Goal: Information Seeking & Learning: Check status

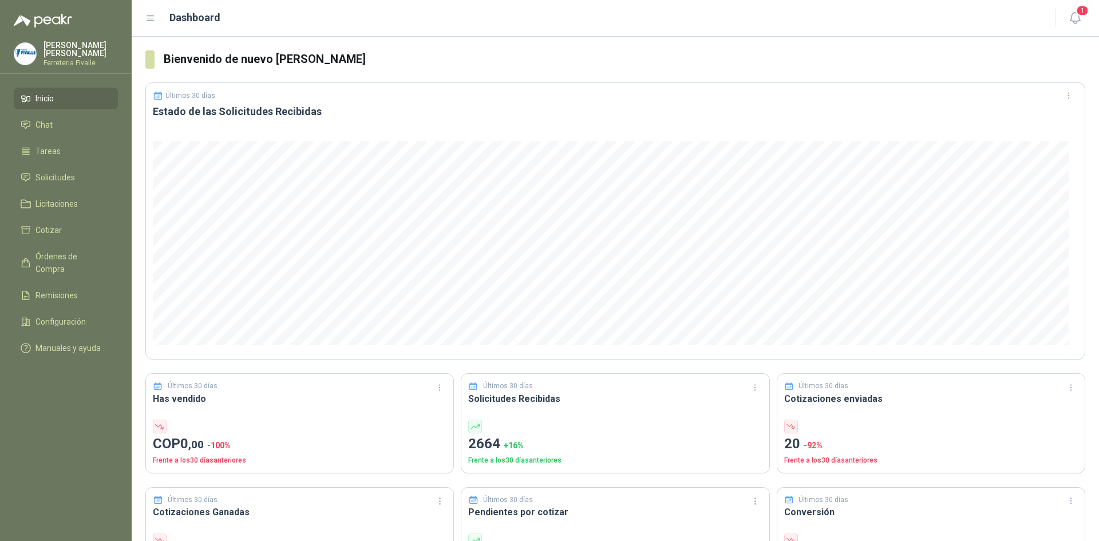
click at [57, 180] on span "Solicitudes" at bounding box center [55, 177] width 40 height 13
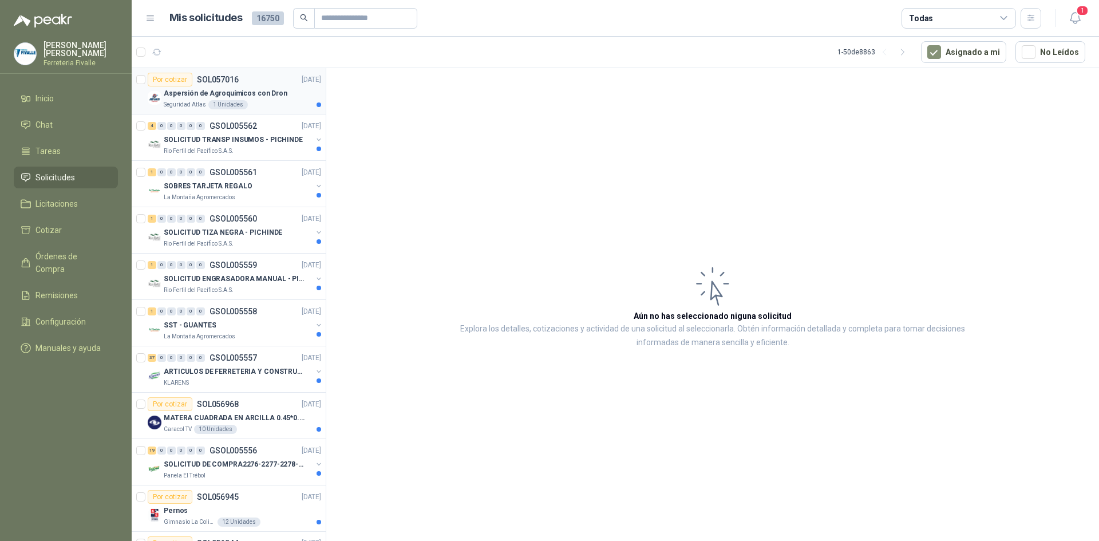
click at [265, 96] on p "Aspersión de Agroquímicos con Dron" at bounding box center [226, 93] width 124 height 11
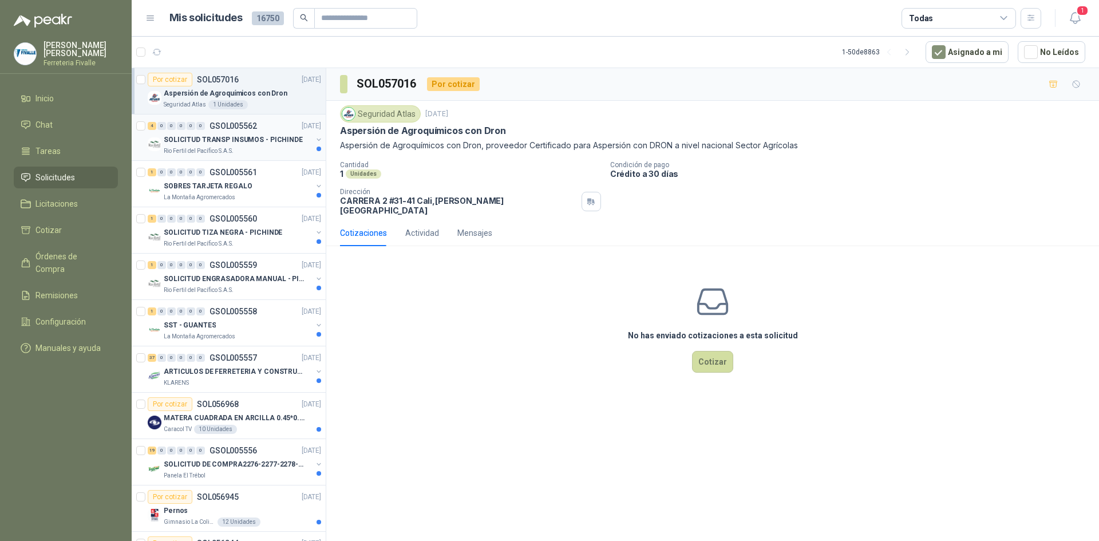
click at [210, 145] on div "SOLICITUD TRANSP INSUMOS - PICHINDE" at bounding box center [238, 140] width 148 height 14
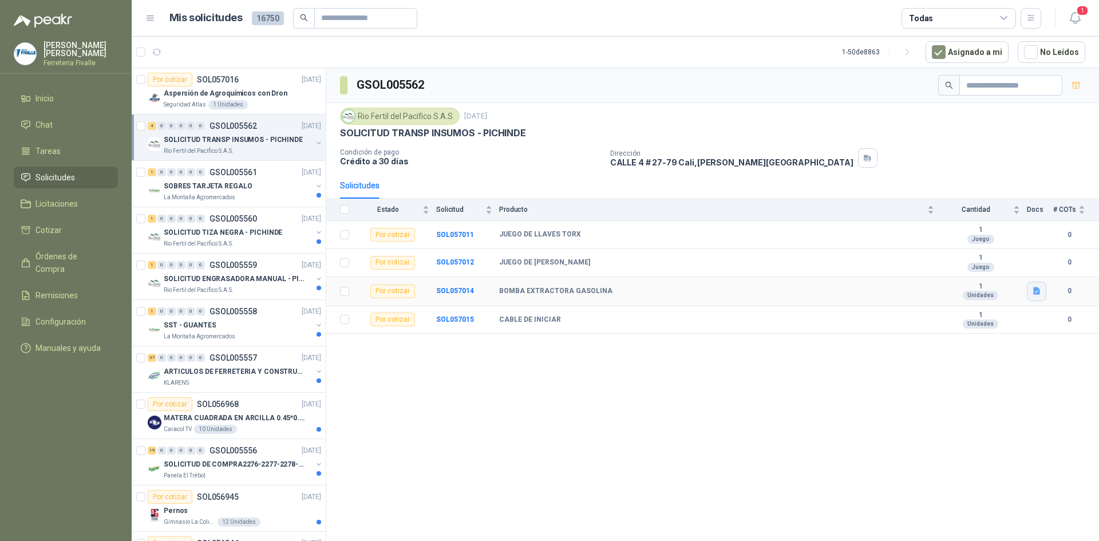
click at [1039, 294] on icon "button" at bounding box center [1036, 290] width 7 height 7
click at [946, 243] on button "Captura de pantalla [DATE] 081822.png" at bounding box center [967, 242] width 144 height 12
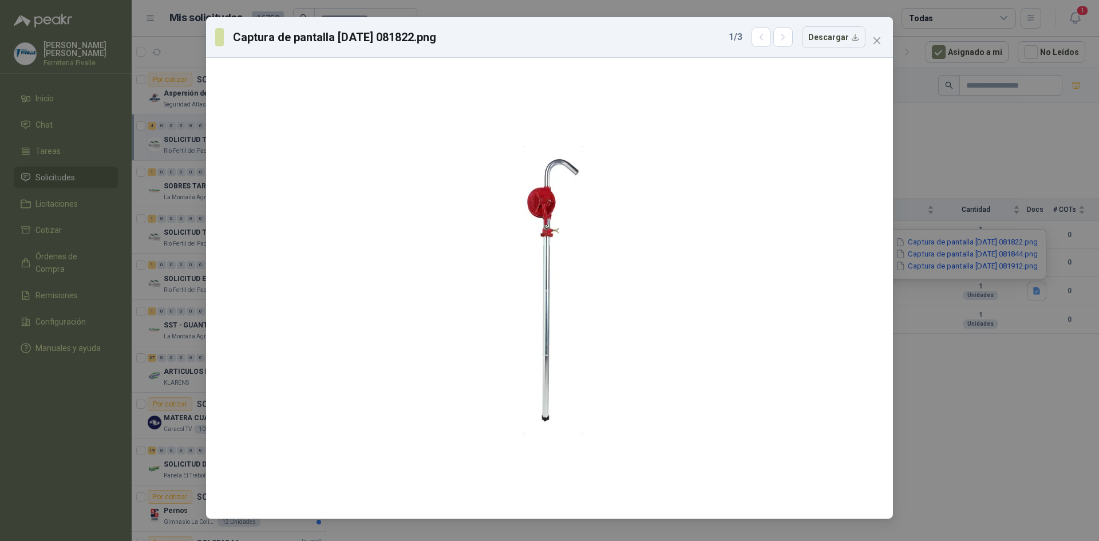
click at [954, 254] on div "Captura de pantalla [DATE] 081822.png 1 / 3 Descargar" at bounding box center [549, 270] width 1099 height 541
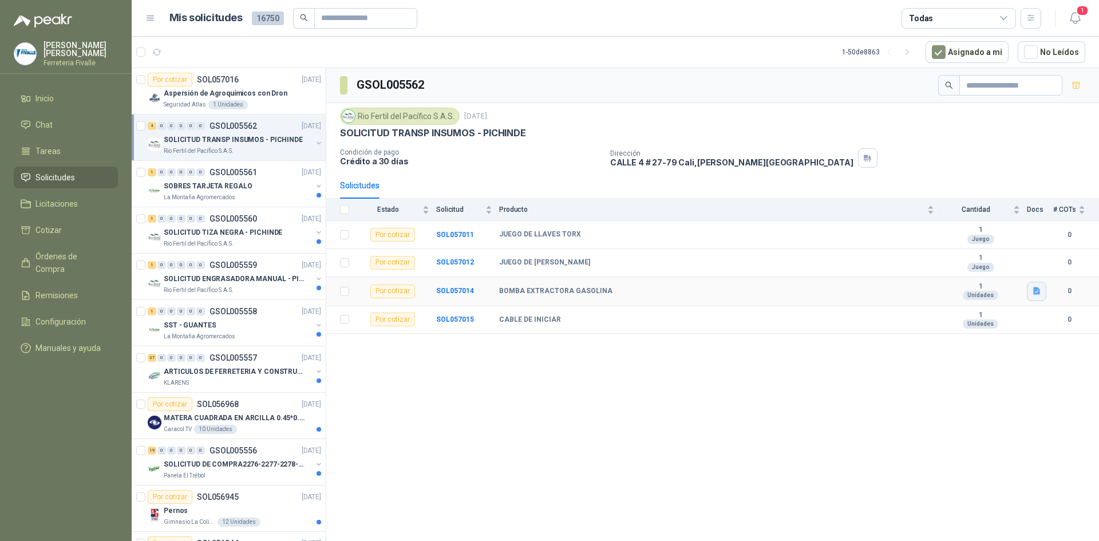
click at [1030, 294] on button "button" at bounding box center [1036, 291] width 19 height 19
click at [942, 256] on button "Captura de pantalla [DATE] 081844.png" at bounding box center [967, 254] width 144 height 12
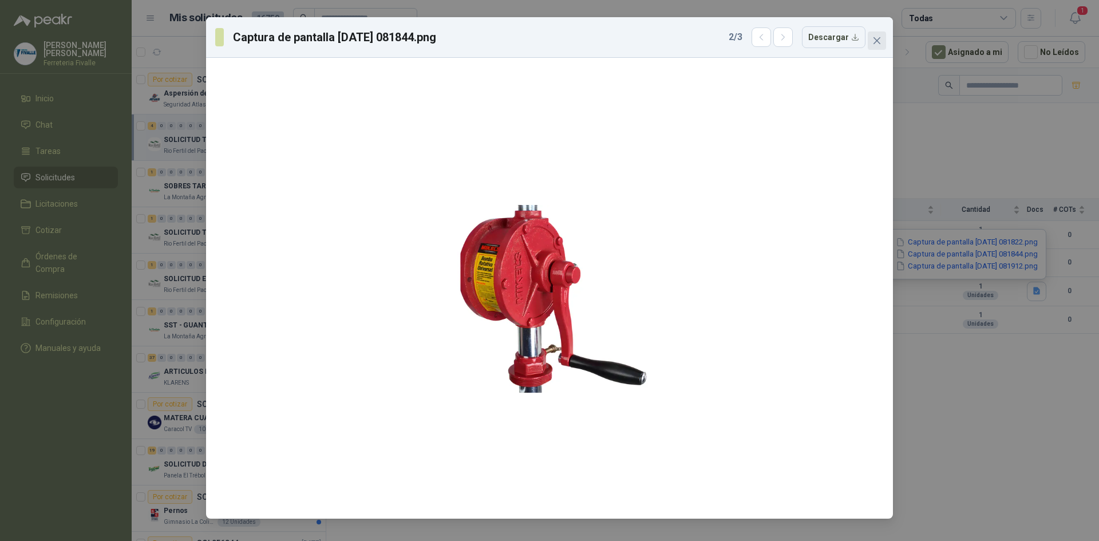
click at [876, 40] on icon "close" at bounding box center [877, 40] width 7 height 7
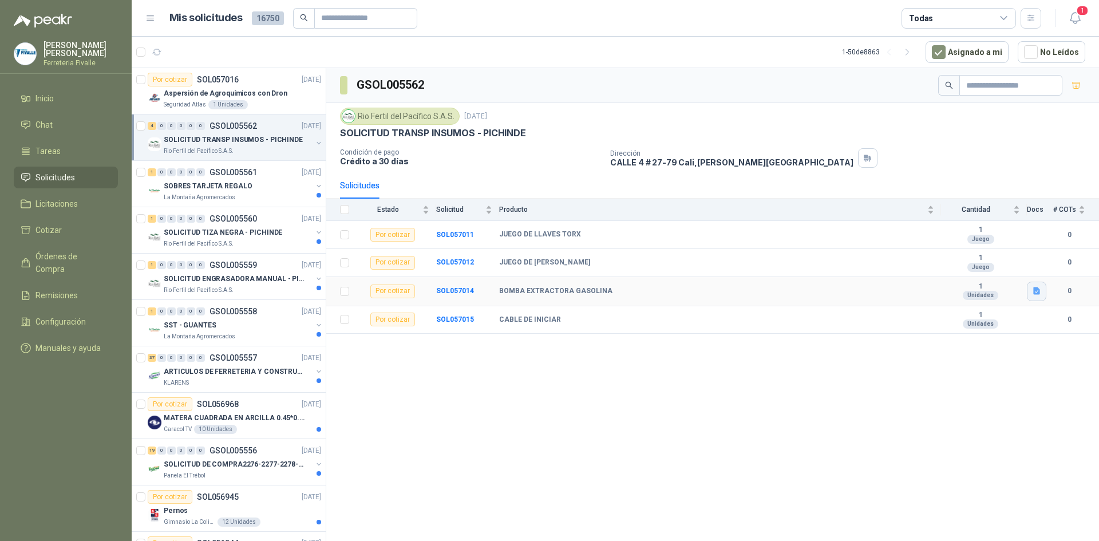
click at [1035, 295] on button "button" at bounding box center [1036, 291] width 19 height 19
click at [903, 271] on div "Captura de pantalla [DATE] 081822.png Captura de pantalla [DATE] 081844.png Cap…" at bounding box center [966, 254] width 159 height 50
click at [901, 266] on button "Captura de pantalla [DATE] 081912.png" at bounding box center [967, 266] width 144 height 12
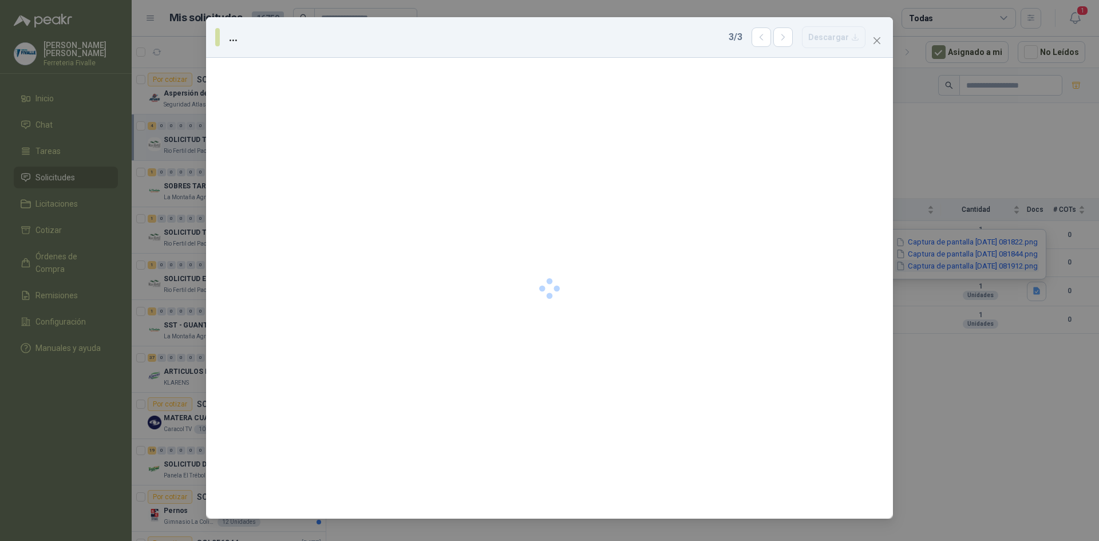
click at [901, 266] on div "... 3 / 3 Descargar" at bounding box center [549, 270] width 1099 height 541
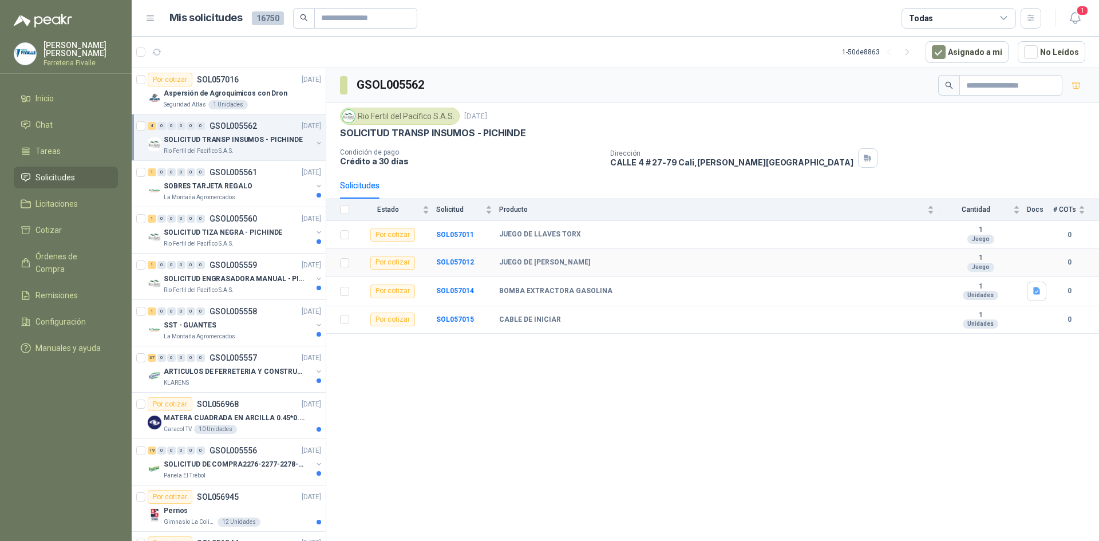
click at [901, 266] on div "JUEGO DE [PERSON_NAME]" at bounding box center [716, 262] width 435 height 9
click at [1032, 290] on icon "button" at bounding box center [1037, 291] width 10 height 10
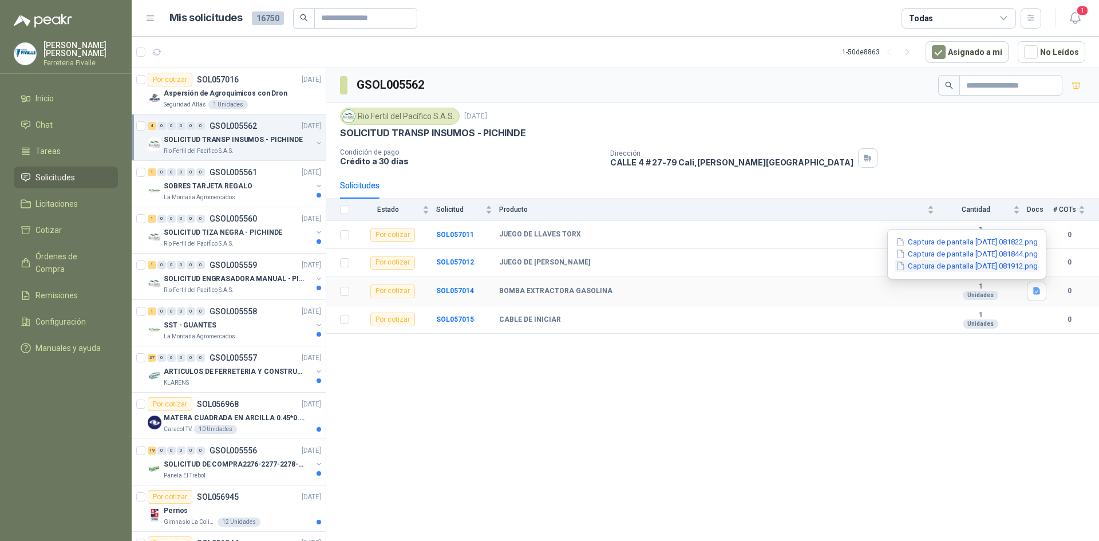
click at [964, 262] on button "Captura de pantalla [DATE] 081912.png" at bounding box center [967, 266] width 144 height 12
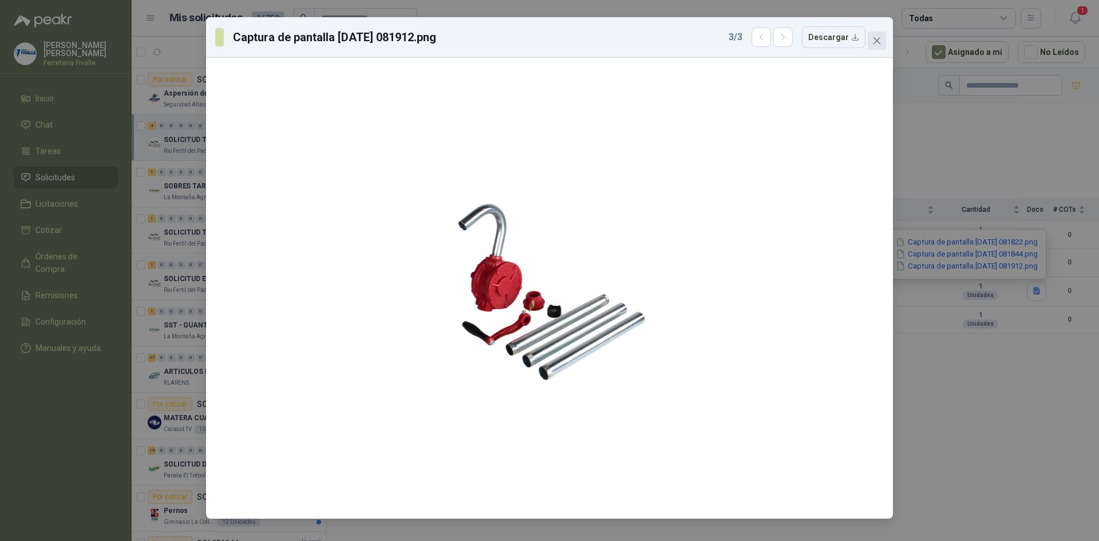
click at [881, 41] on icon "close" at bounding box center [877, 40] width 9 height 9
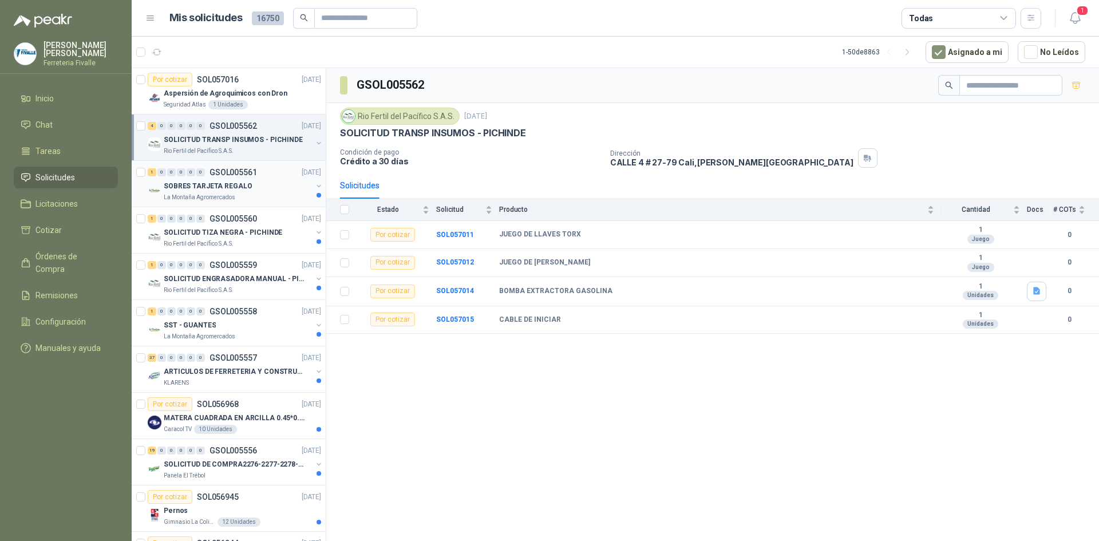
click at [244, 190] on p "SOBRES TARJETA REGALO" at bounding box center [208, 186] width 88 height 11
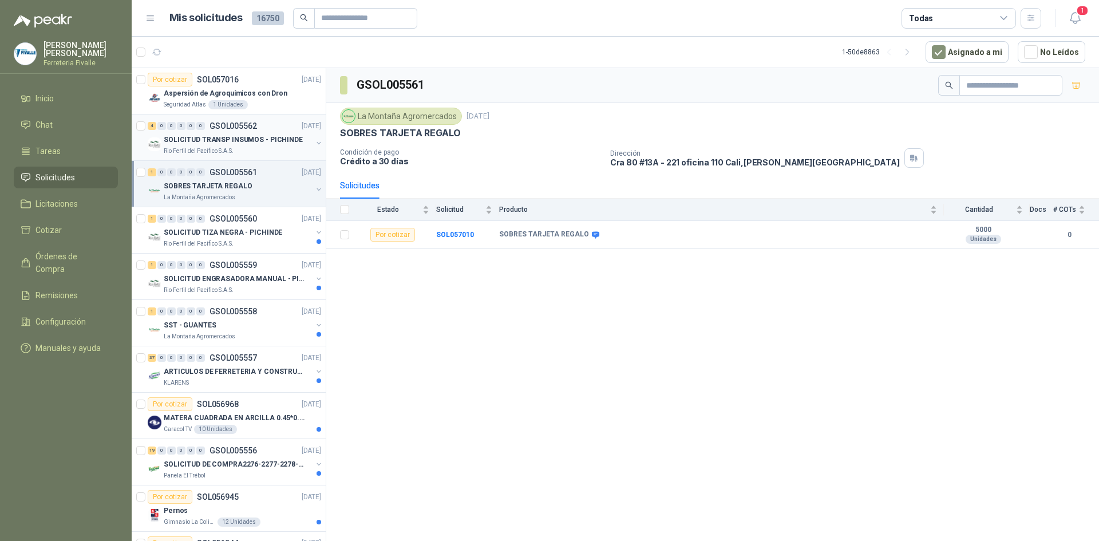
click at [238, 159] on div "4 0 0 0 0 0 GSOL005562 [DATE] SOLICITUD TRANSP INSUMOS - PICHINDE Rio Fertil [P…" at bounding box center [229, 138] width 194 height 46
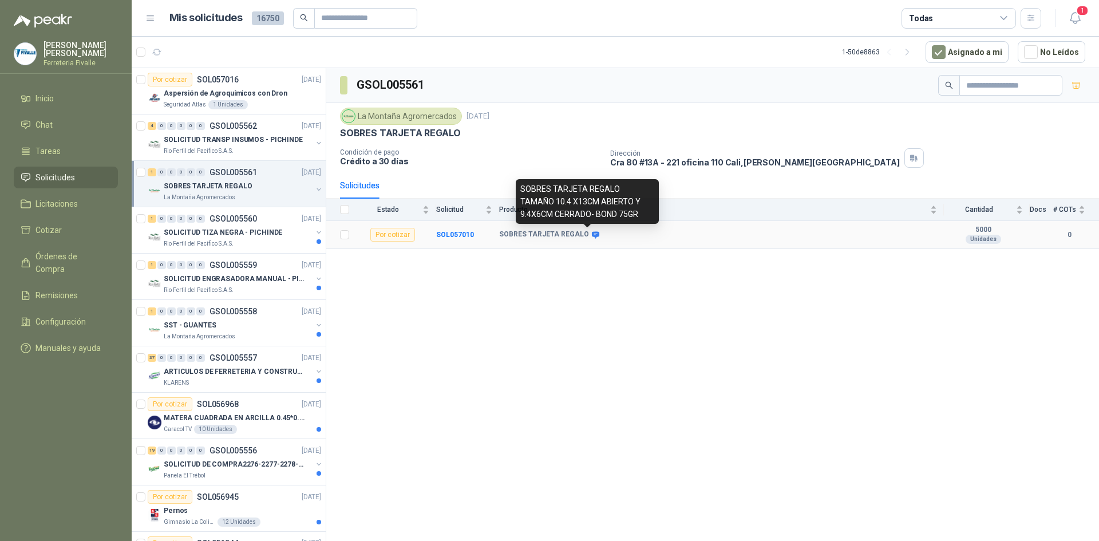
click at [592, 235] on icon at bounding box center [595, 234] width 7 height 7
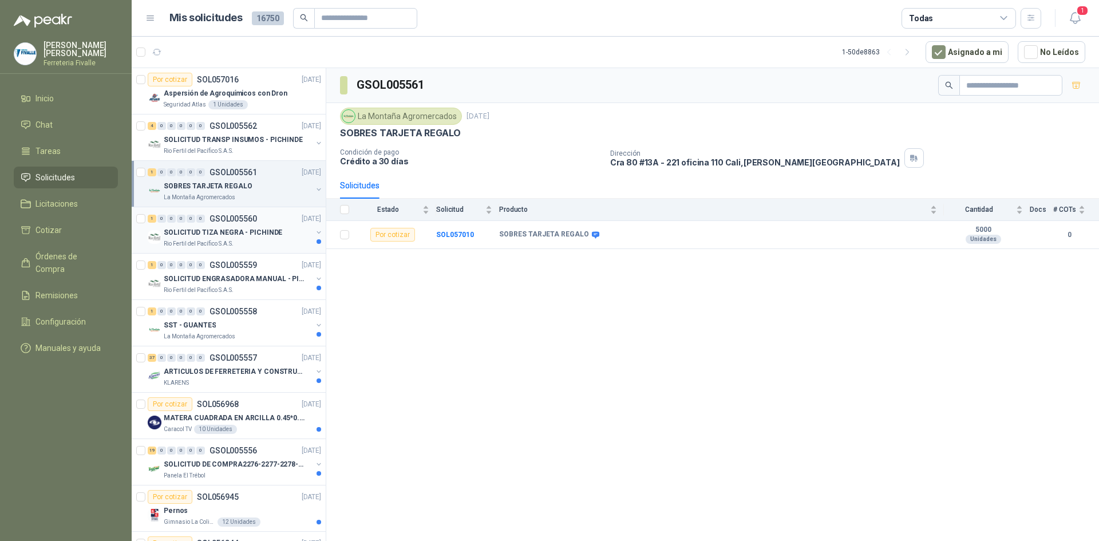
click at [268, 230] on p "SOLICITUD TIZA NEGRA - PICHINDE" at bounding box center [223, 232] width 119 height 11
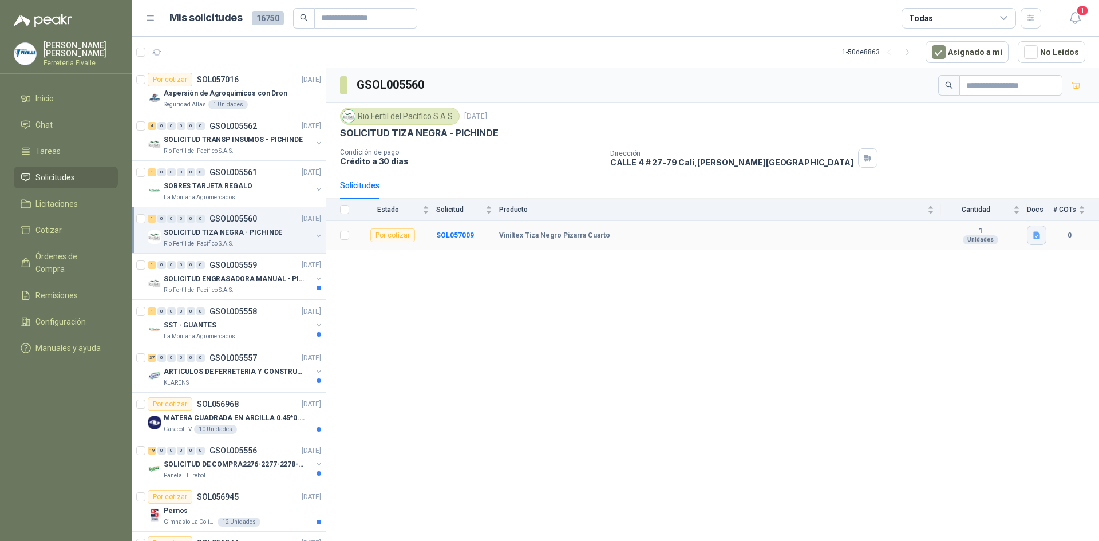
click at [1036, 231] on icon "button" at bounding box center [1037, 236] width 10 height 10
click at [992, 215] on button "Captura de pantalla [DATE] 080538.png" at bounding box center [967, 210] width 144 height 12
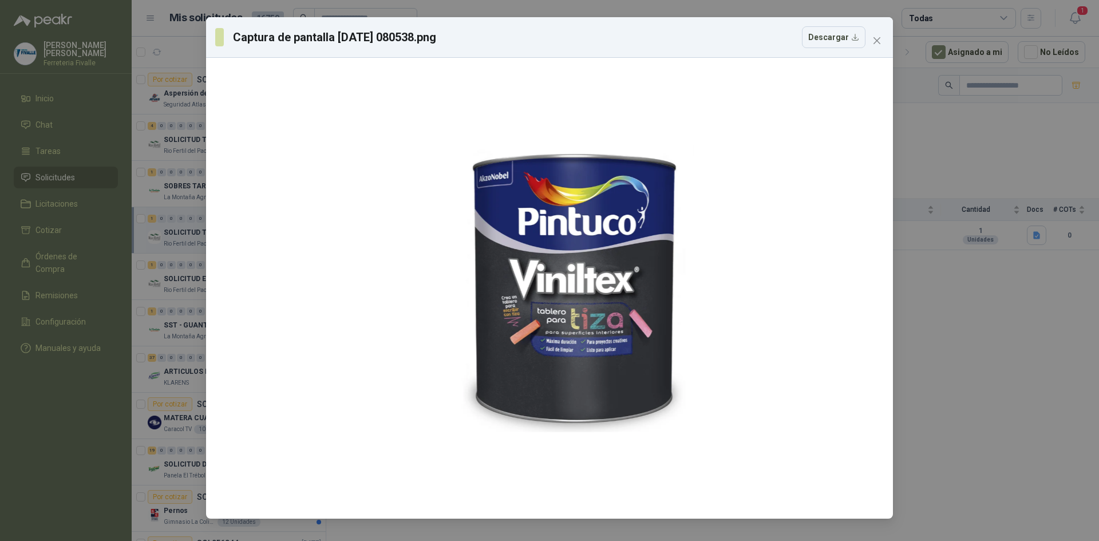
drag, startPoint x: 989, startPoint y: 214, endPoint x: 983, endPoint y: 196, distance: 19.4
click at [983, 196] on div "Captura de pantalla [DATE] 080538.png Descargar" at bounding box center [549, 270] width 1099 height 541
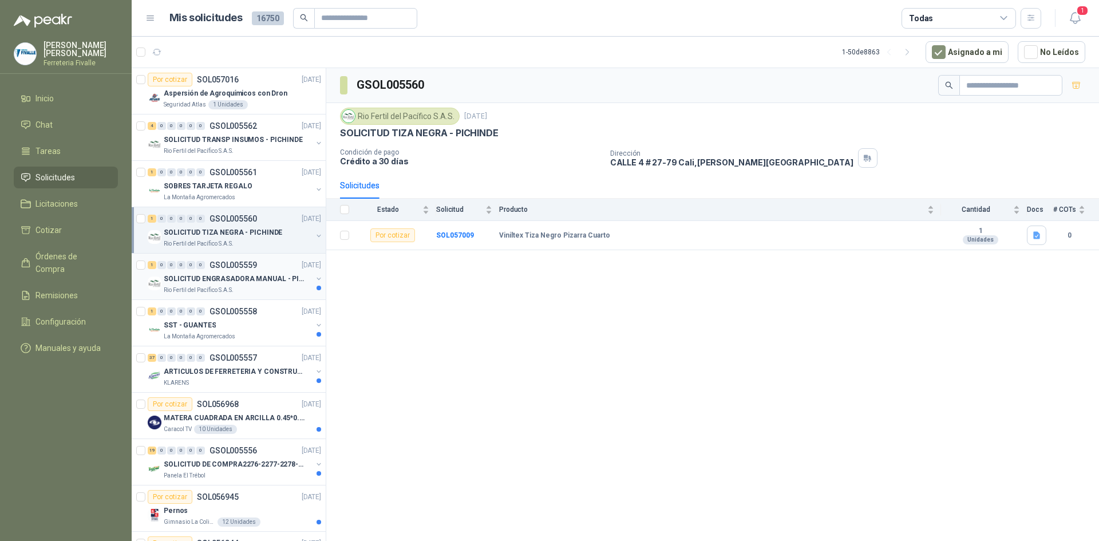
click at [281, 282] on p "SOLICITUD ENGRASADORA MANUAL - PICHINDE" at bounding box center [235, 279] width 143 height 11
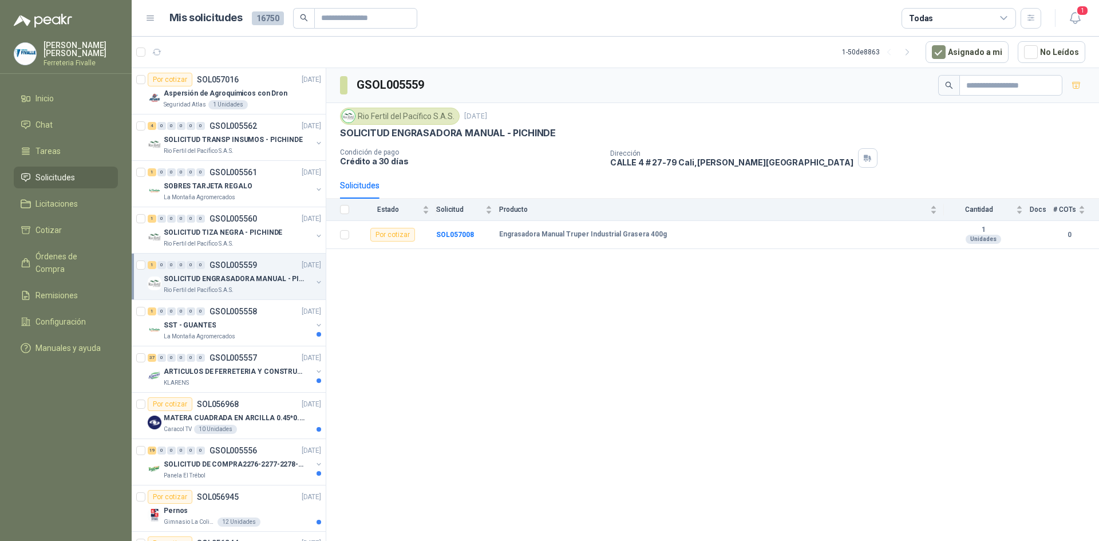
click at [285, 271] on div "1 0 0 0 0 0 GSOL005559 [DATE]" at bounding box center [236, 265] width 176 height 14
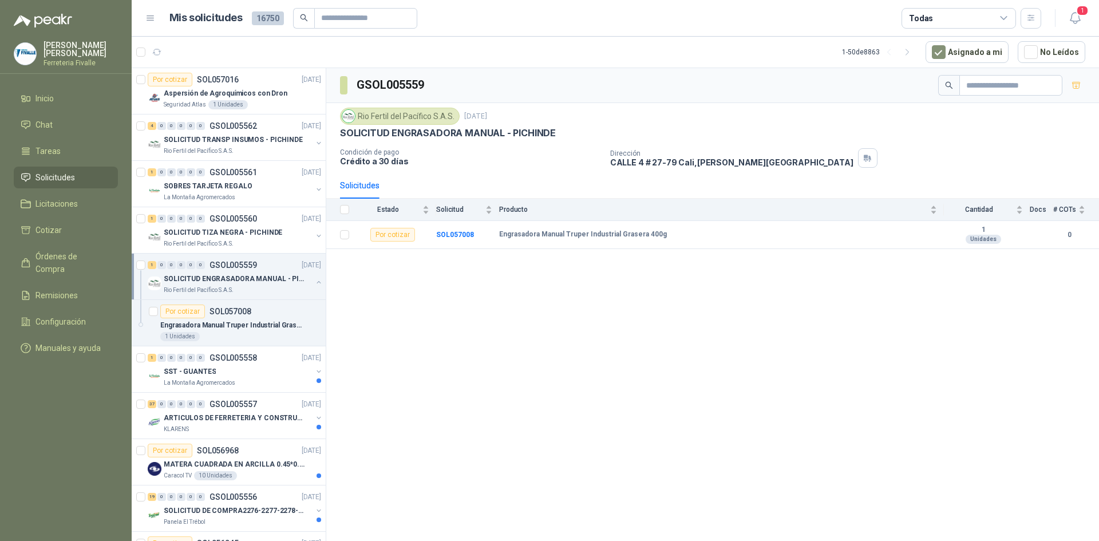
click at [480, 323] on div "GSOL005559 Rio Fertil [PERSON_NAME] S.A.S. [DATE] SOLICITUD ENGRASADORA MANUAL …" at bounding box center [712, 306] width 773 height 477
click at [482, 319] on div "GSOL005559 Rio Fertil [PERSON_NAME] S.A.S. [DATE] SOLICITUD ENGRASADORA MANUAL …" at bounding box center [712, 306] width 773 height 477
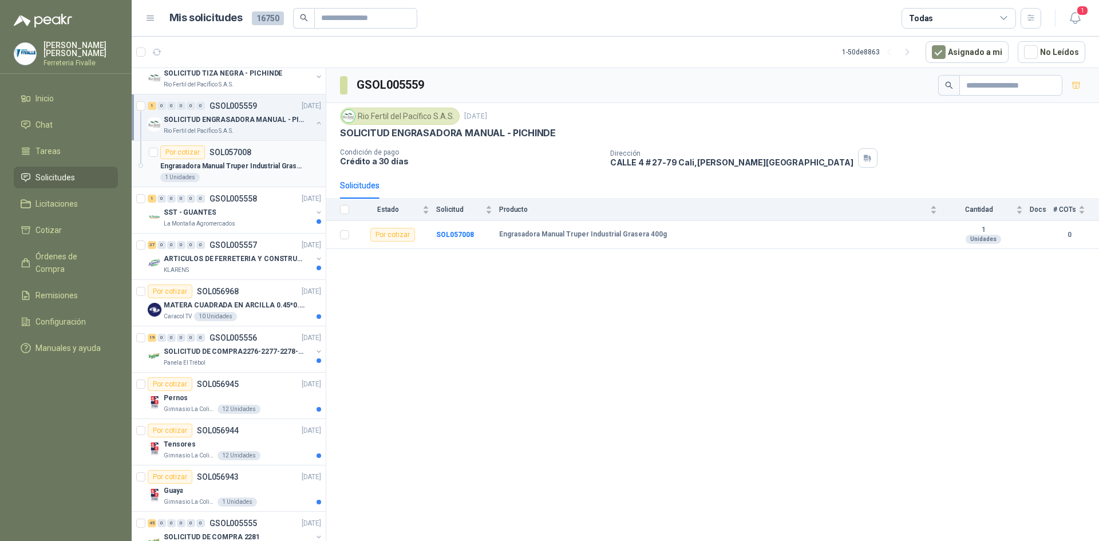
scroll to position [172, 0]
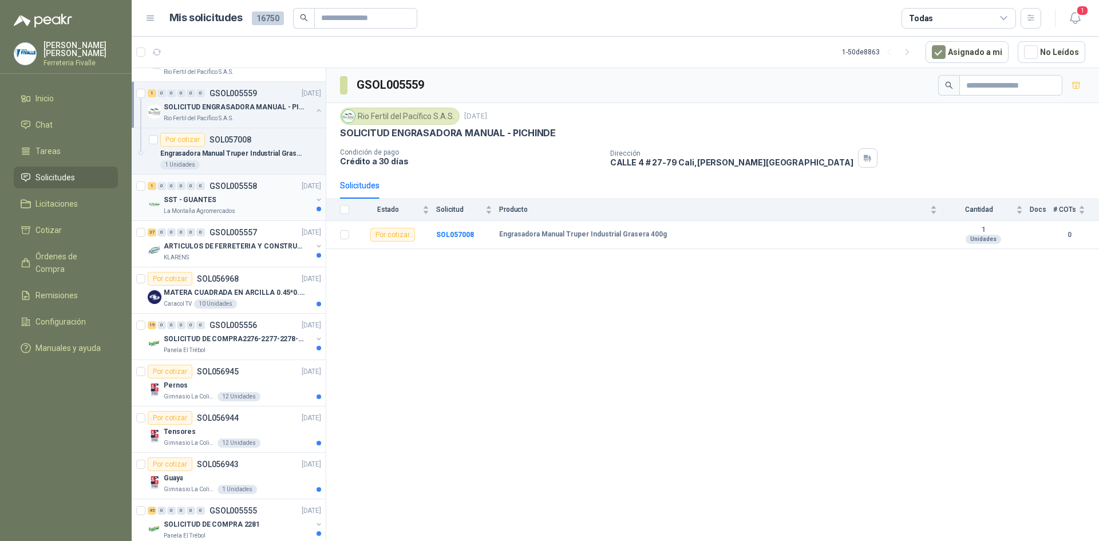
click at [253, 200] on div "SST - GUANTES" at bounding box center [238, 200] width 148 height 14
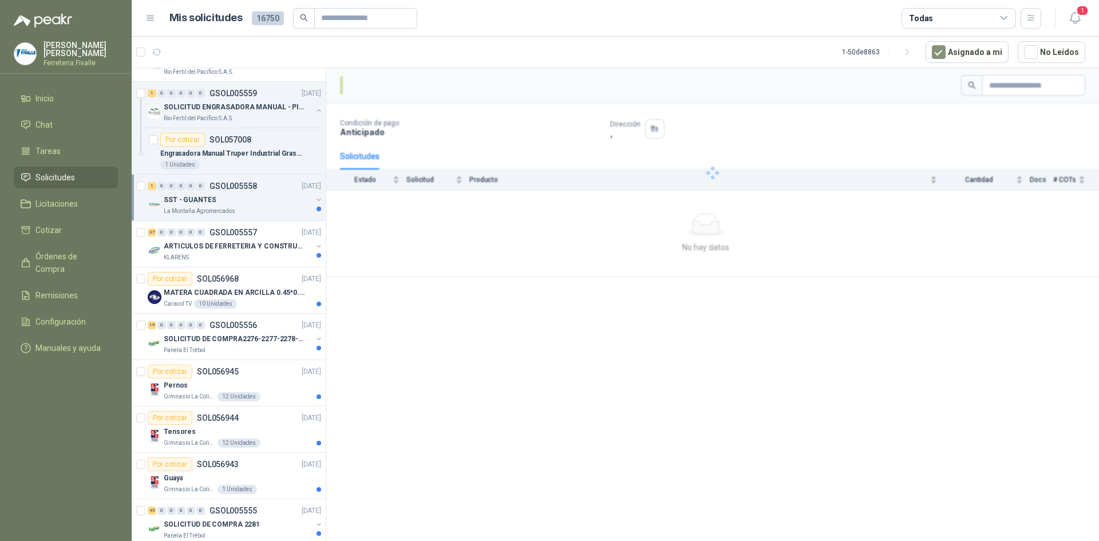
click at [253, 200] on div "SST - GUANTES" at bounding box center [238, 200] width 148 height 14
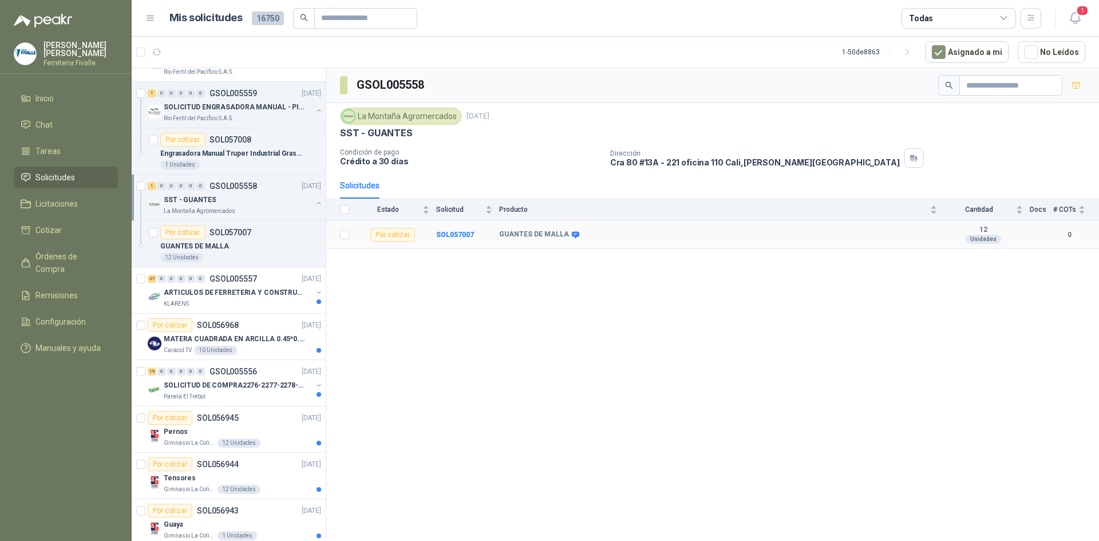
click at [572, 234] on icon at bounding box center [575, 234] width 7 height 7
click at [413, 330] on div "GSOL005558 [GEOGRAPHIC_DATA] [DATE] SST - GUANTES Condición de pago Crédito a 3…" at bounding box center [712, 306] width 773 height 477
click at [233, 290] on p "ARTICULOS DE FERRETERIA Y CONSTRUCCION EN GENERAL" at bounding box center [235, 292] width 143 height 11
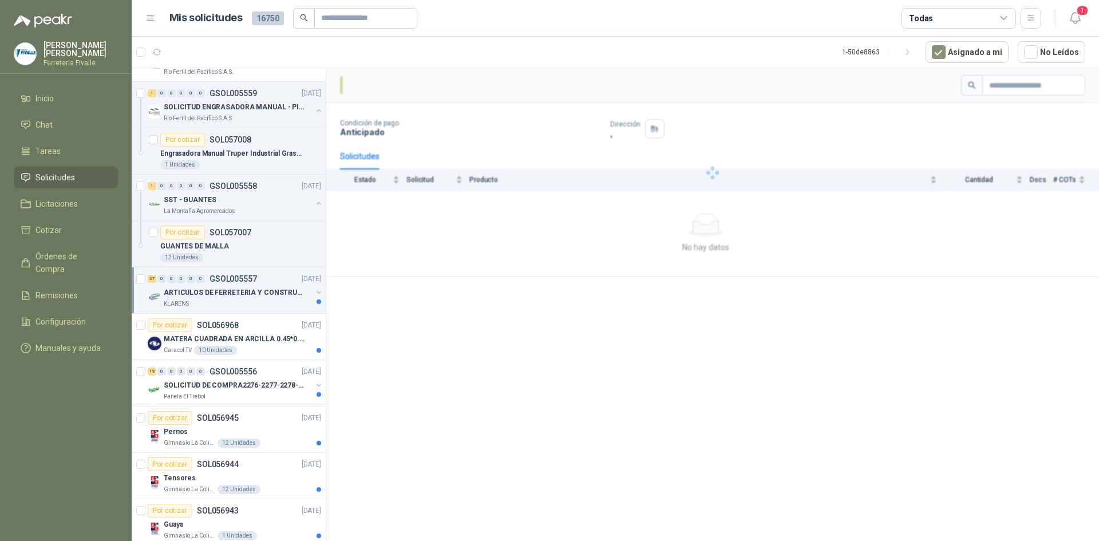
click at [233, 287] on p "ARTICULOS DE FERRETERIA Y CONSTRUCCION EN GENERAL" at bounding box center [235, 292] width 143 height 11
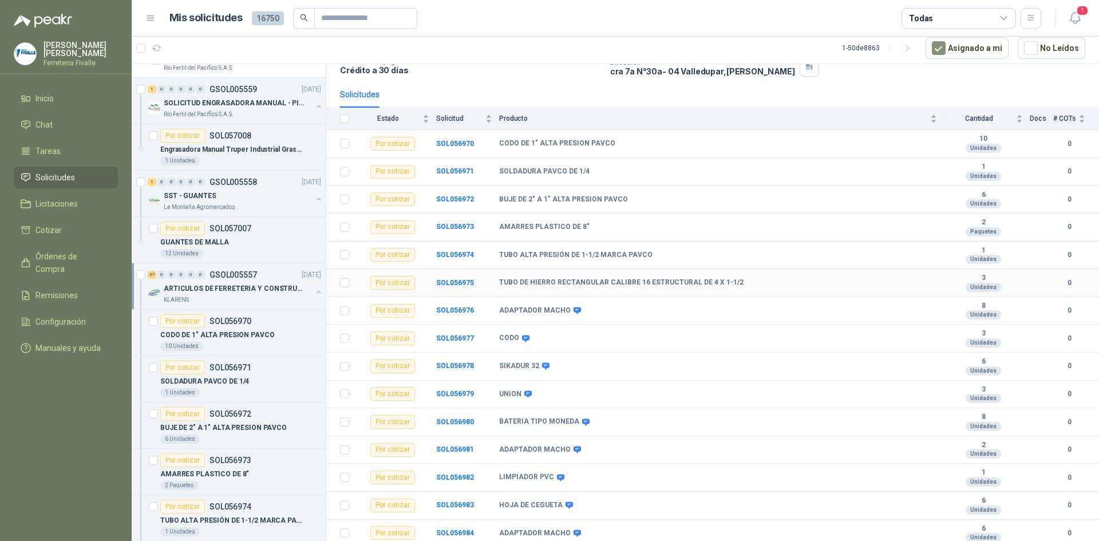
scroll to position [115, 0]
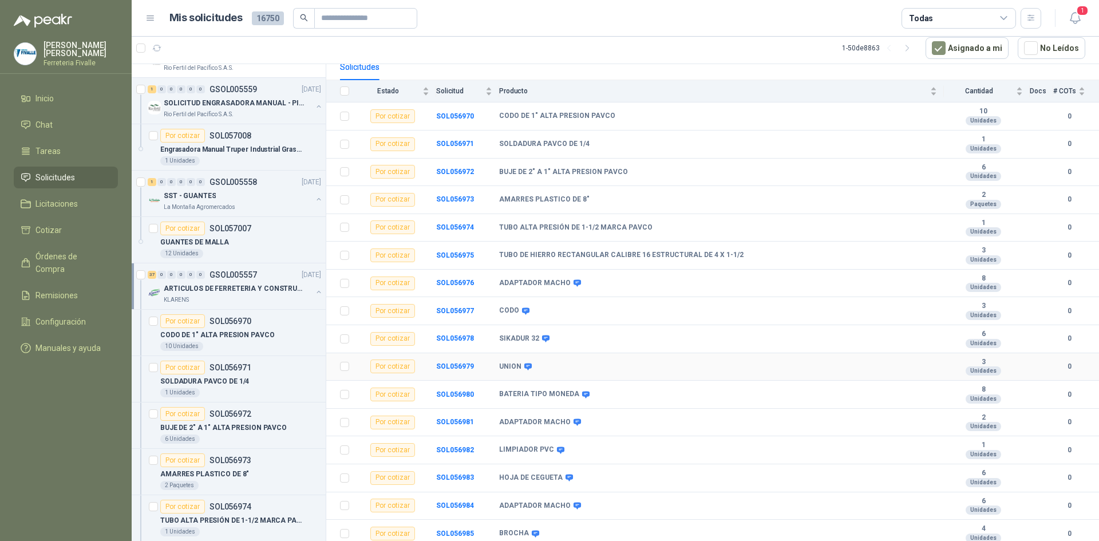
drag, startPoint x: 528, startPoint y: 359, endPoint x: 528, endPoint y: 353, distance: 5.8
click at [528, 353] on td "UNION" at bounding box center [721, 367] width 445 height 28
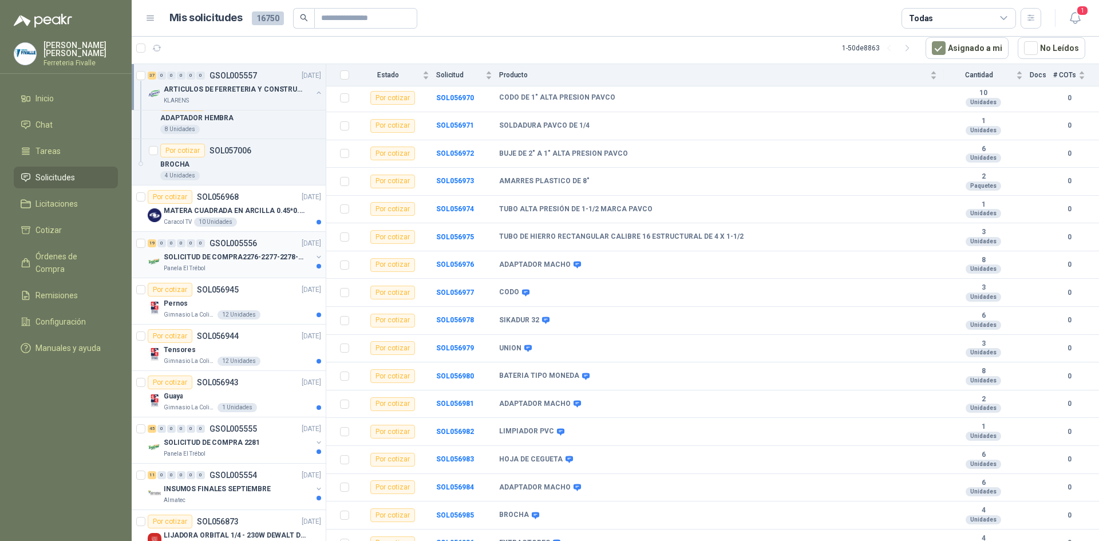
scroll to position [2004, 0]
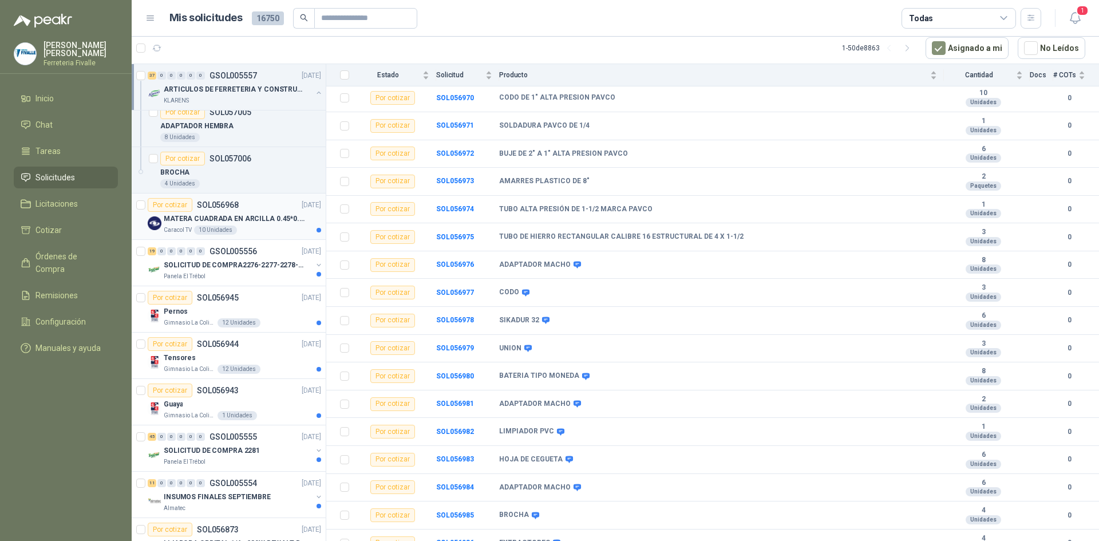
click at [273, 234] on div "Caracol TV 10 Unidades" at bounding box center [242, 230] width 157 height 9
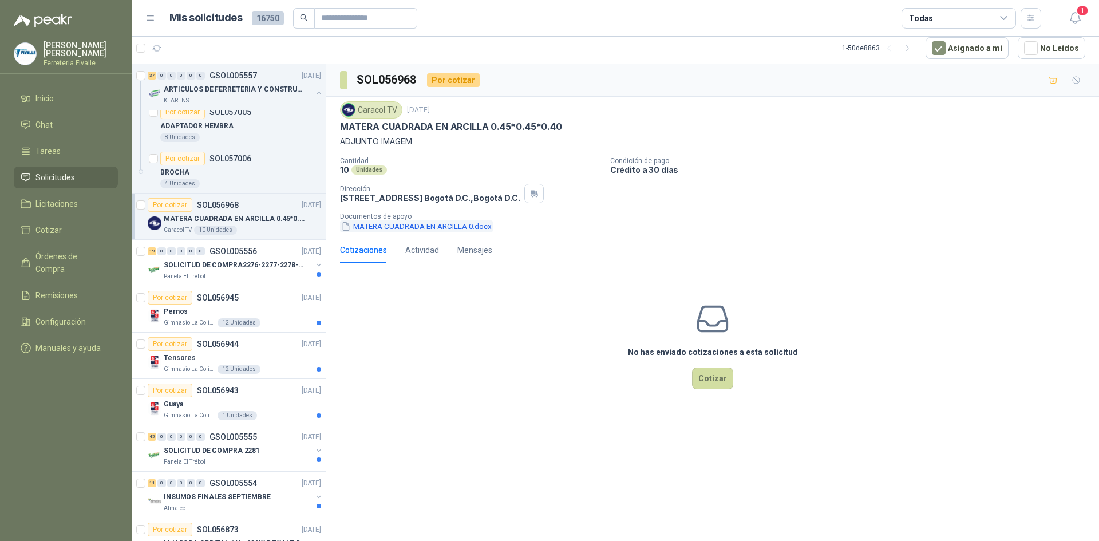
click at [475, 227] on button "MATERA CUADRADA EN ARCILLA 0.docx" at bounding box center [416, 226] width 153 height 12
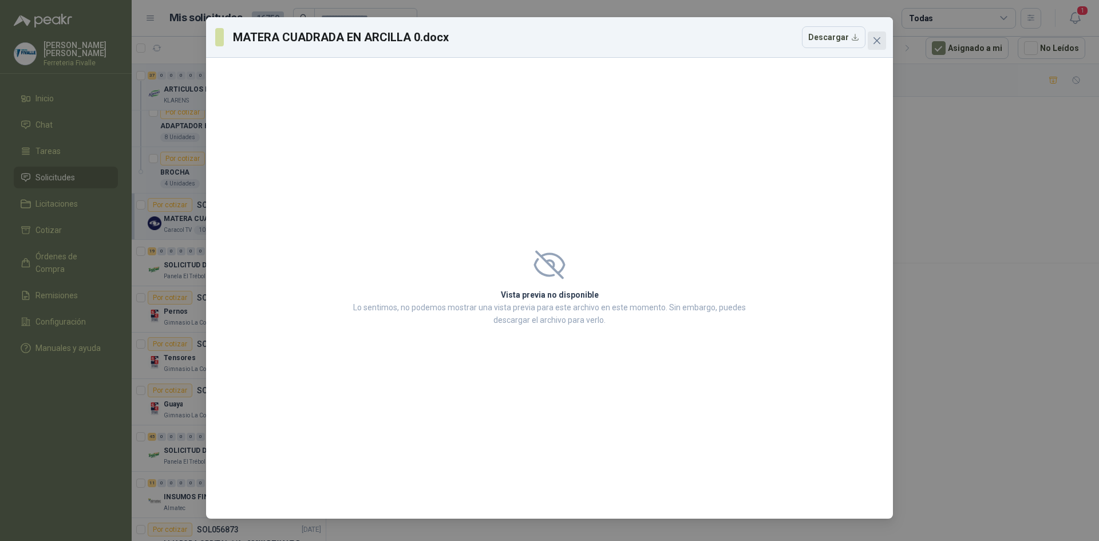
click at [881, 41] on icon "close" at bounding box center [877, 40] width 9 height 9
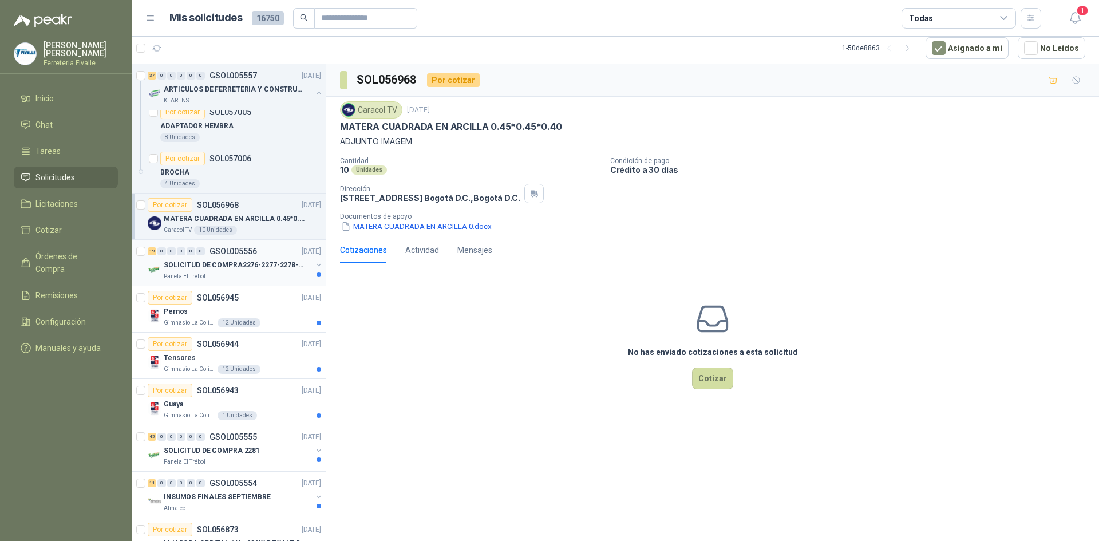
click at [273, 274] on div "Panela El Trébol" at bounding box center [238, 276] width 148 height 9
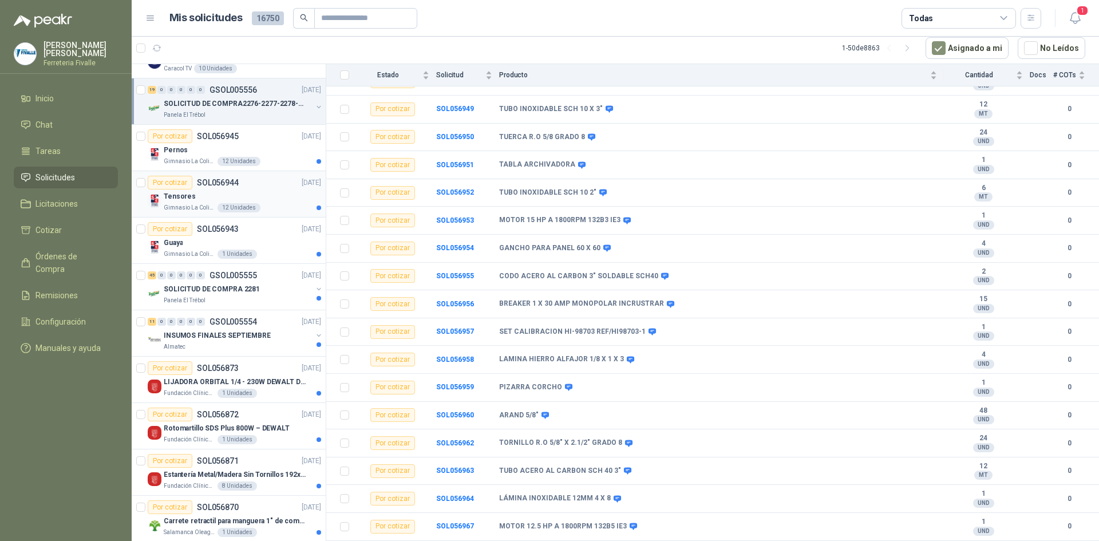
scroll to position [2061, 0]
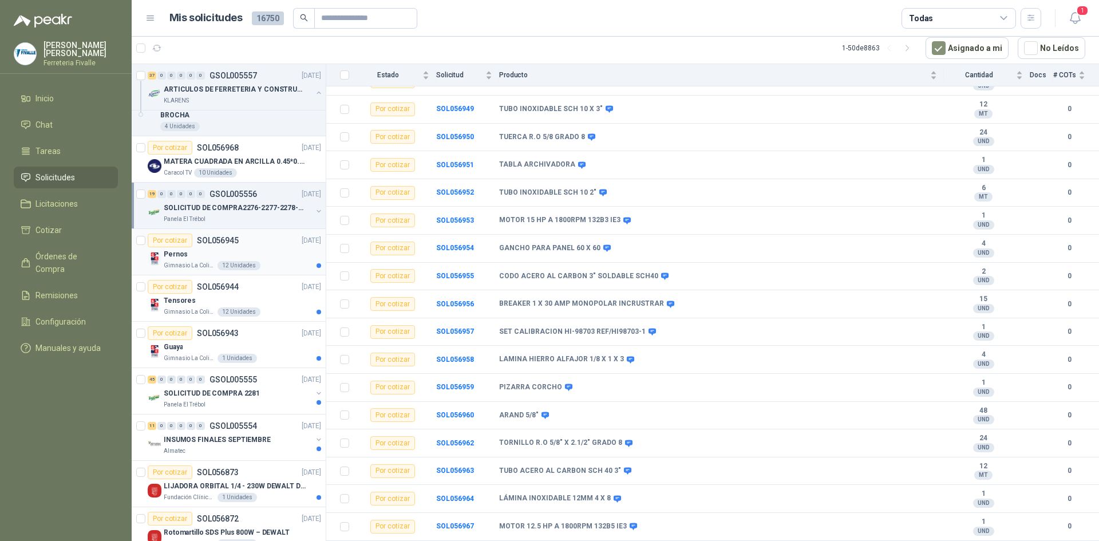
click at [269, 245] on div "Por cotizar SOL056945 [DATE]" at bounding box center [234, 241] width 173 height 14
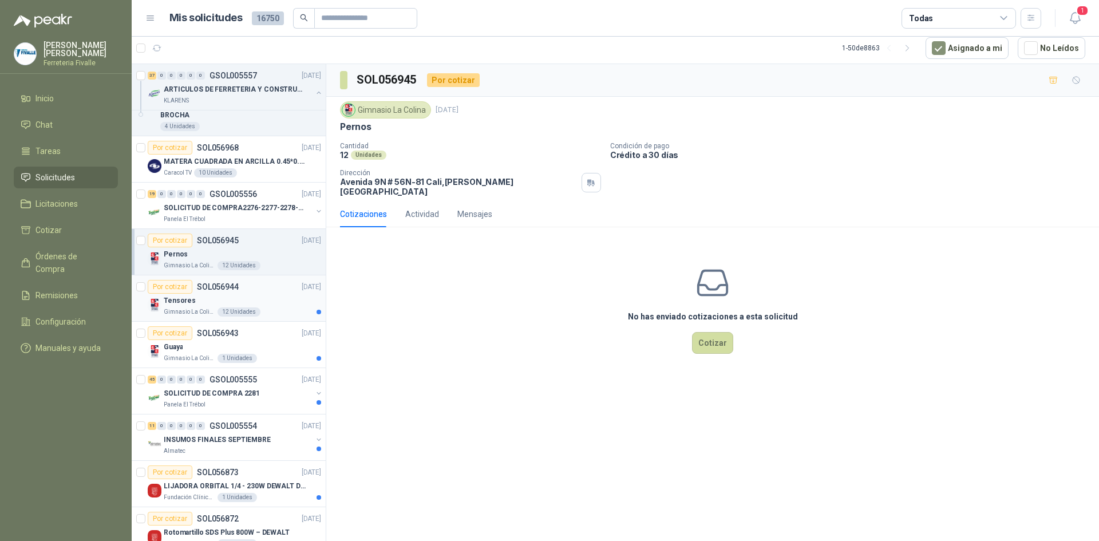
click at [268, 299] on div "Tensores" at bounding box center [242, 301] width 157 height 14
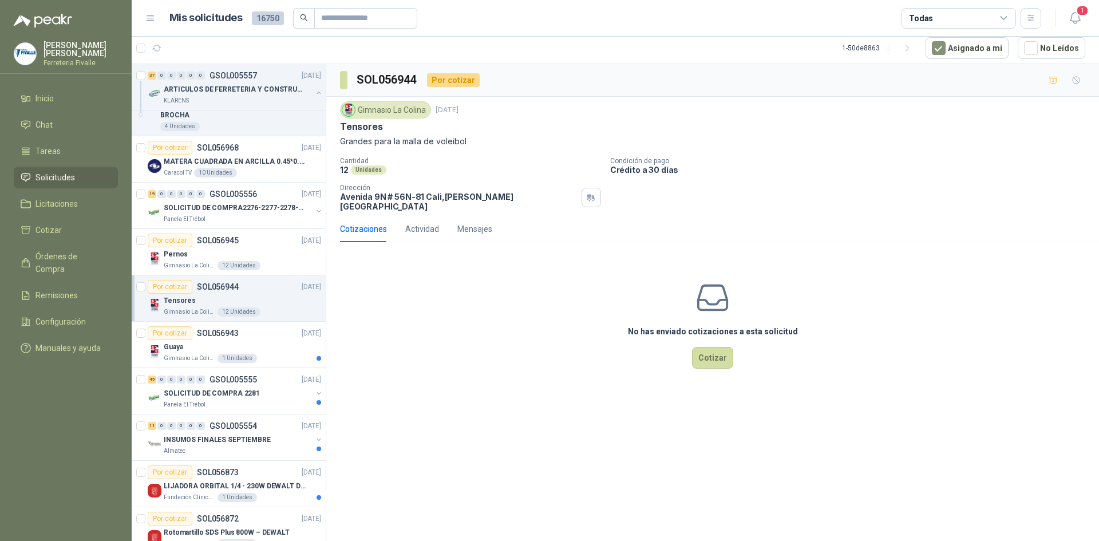
click at [268, 299] on div "Tensores" at bounding box center [242, 301] width 157 height 14
click at [271, 354] on div "Gimnasio La Colina 1 Unidades" at bounding box center [242, 358] width 157 height 9
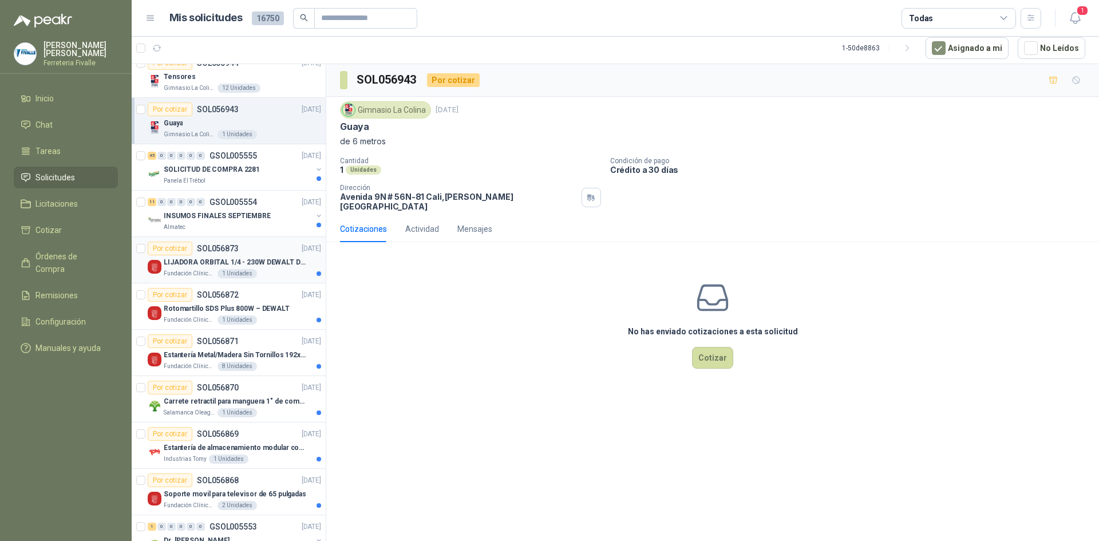
scroll to position [2290, 0]
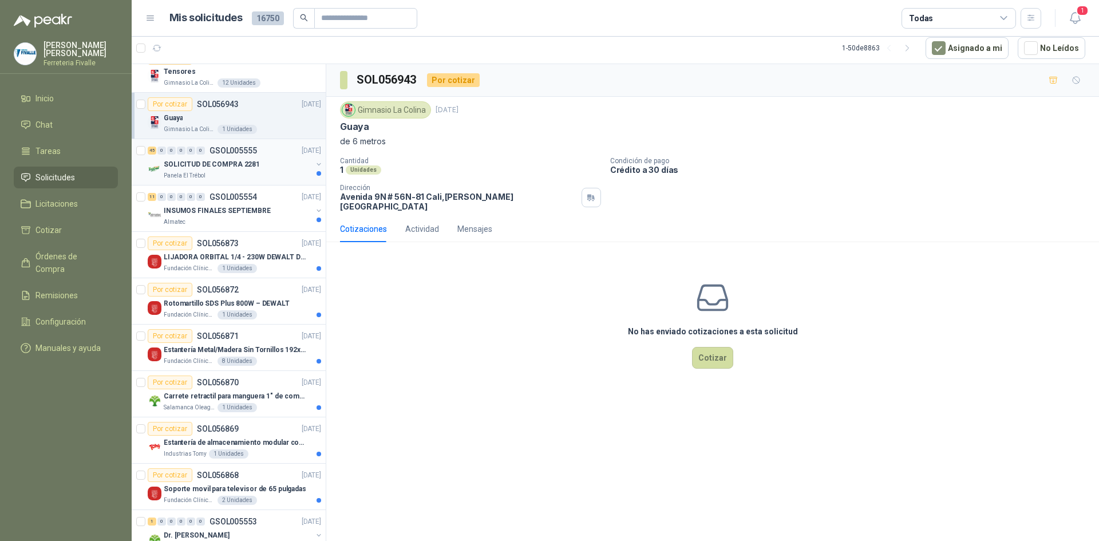
click at [275, 164] on div "SOLICITUD DE COMPRA 2281" at bounding box center [238, 164] width 148 height 14
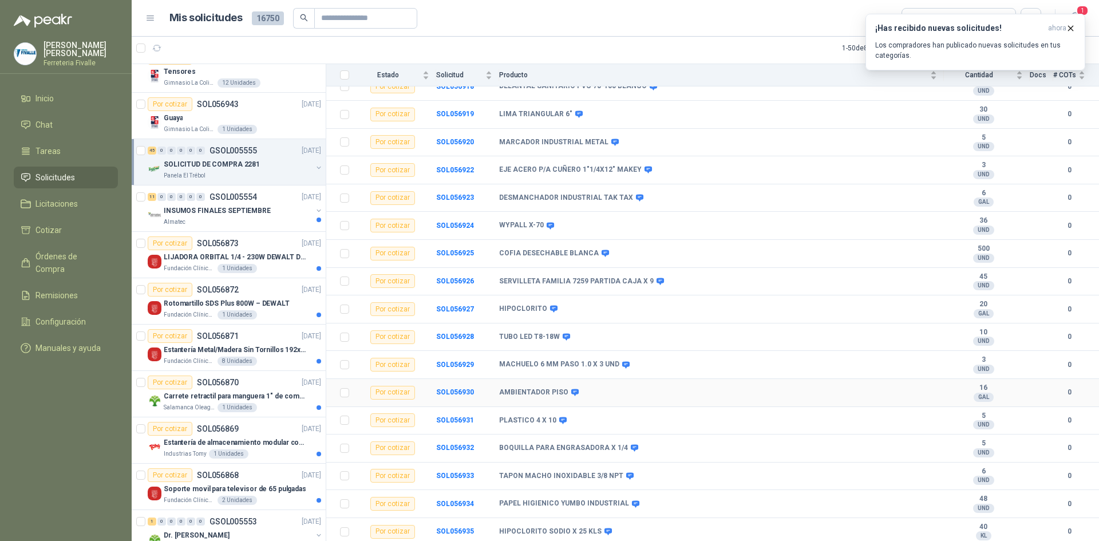
scroll to position [928, 0]
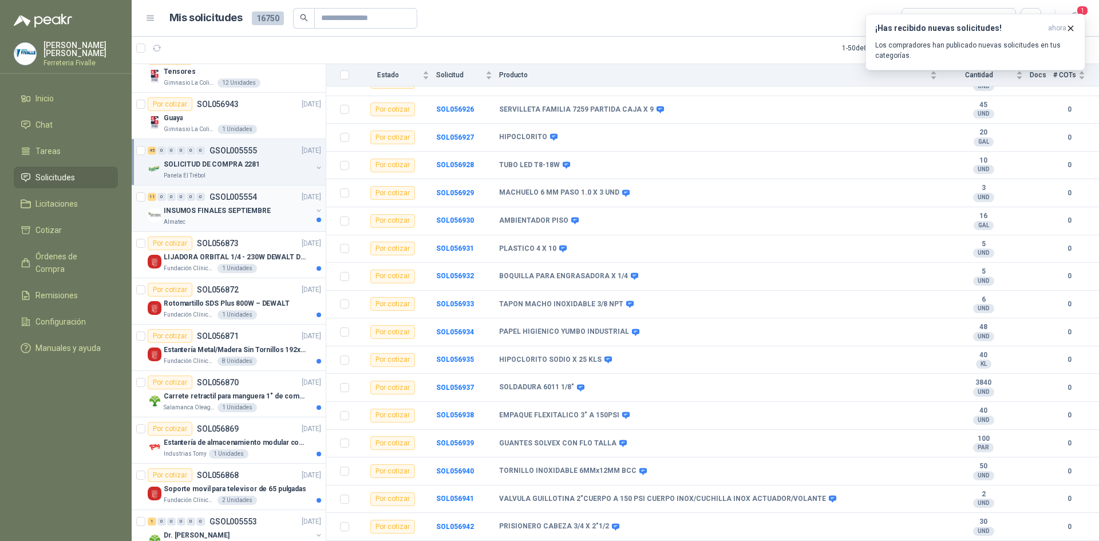
click at [279, 219] on div "Almatec" at bounding box center [238, 222] width 148 height 9
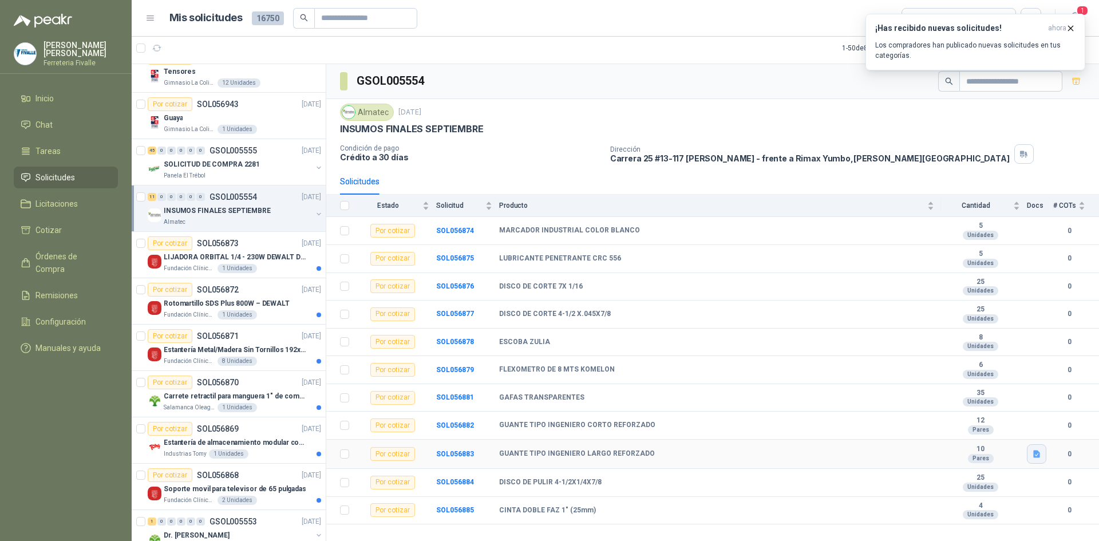
click at [1036, 457] on icon "button" at bounding box center [1036, 453] width 7 height 7
click at [930, 425] on button "WhatsApp Image [DATE] 2.53.01 PM.jpeg" at bounding box center [963, 429] width 151 height 12
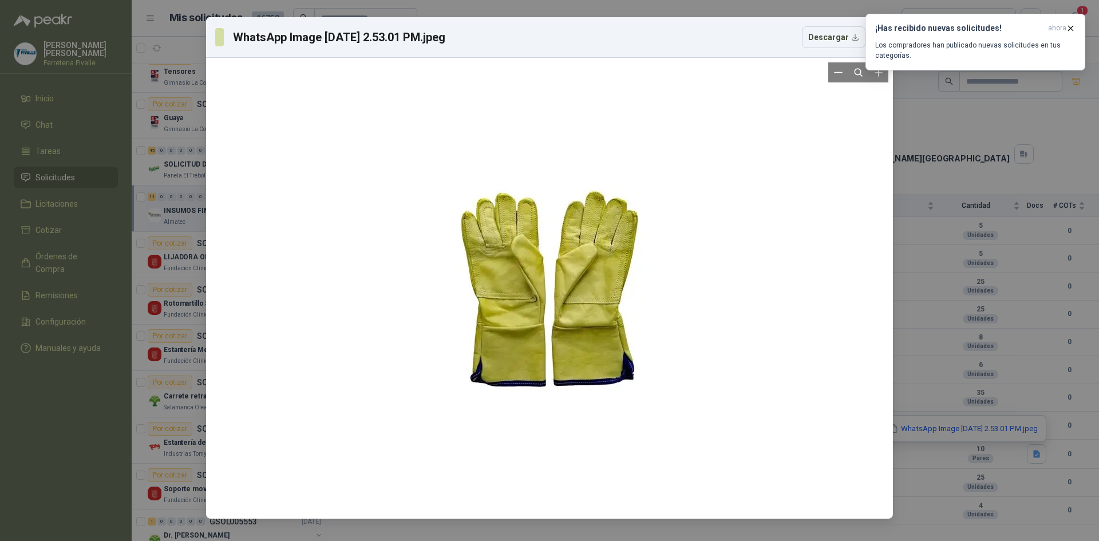
click at [858, 100] on div at bounding box center [550, 288] width 678 height 452
click at [938, 142] on div "WhatsApp Image [DATE] 2.53.01 PM.jpeg Descargar" at bounding box center [549, 270] width 1099 height 541
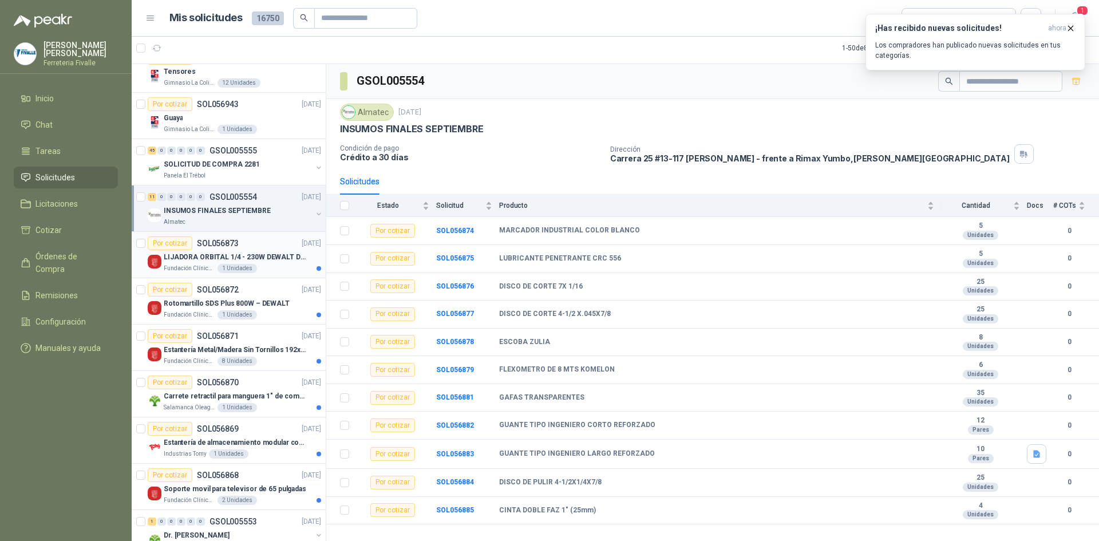
scroll to position [2348, 0]
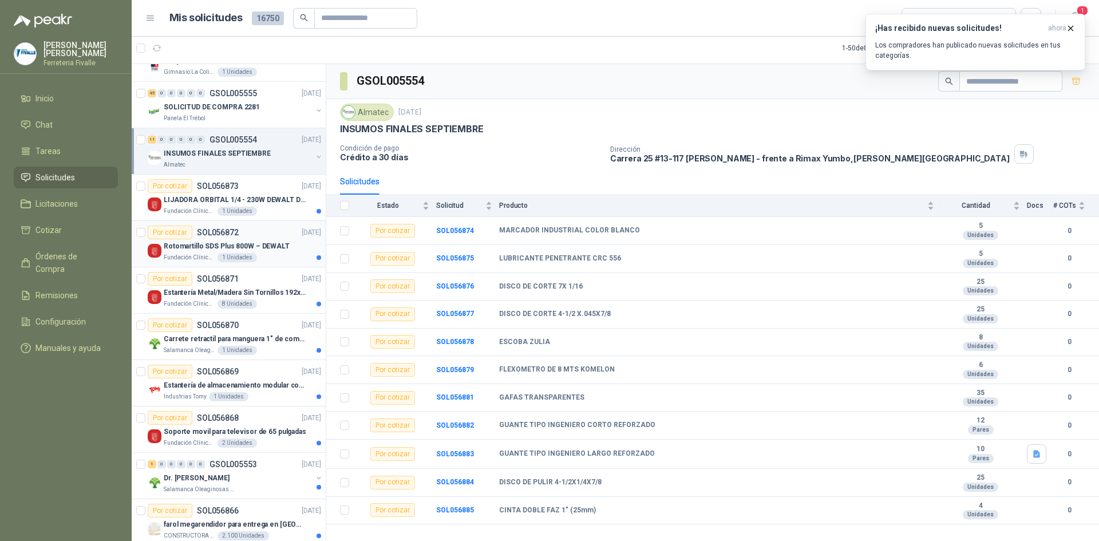
click at [270, 241] on p "Rotomartillo SDS Plus 800W – DEWALT" at bounding box center [227, 246] width 126 height 11
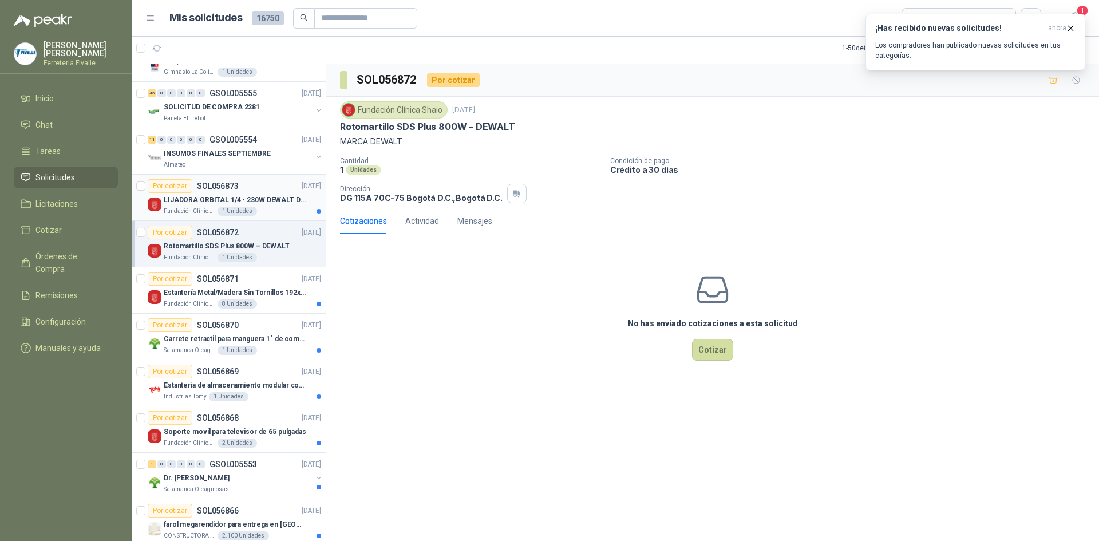
click at [279, 184] on div "Por cotizar SOL056873 [DATE]" at bounding box center [234, 186] width 173 height 14
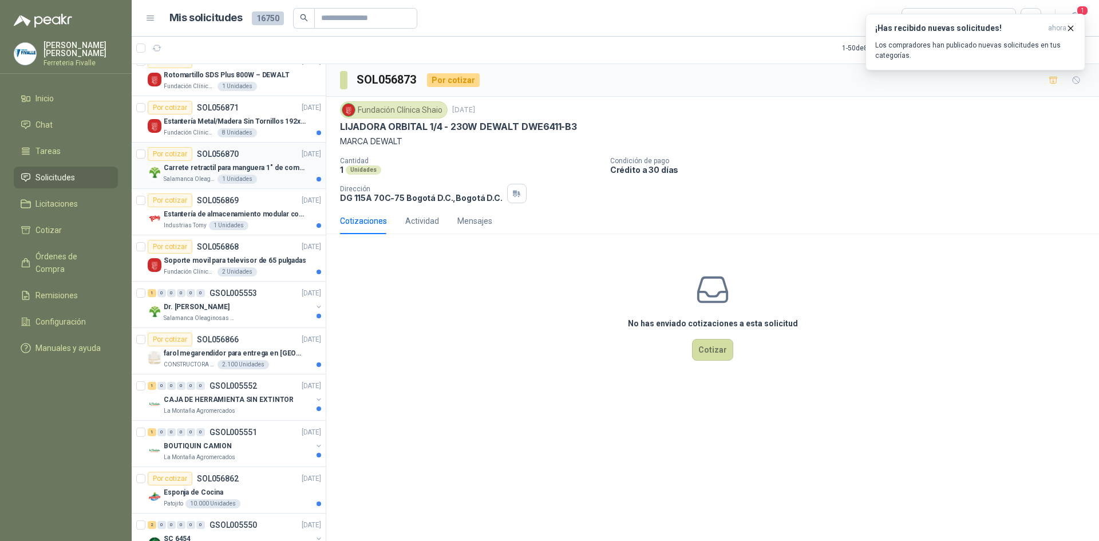
scroll to position [2519, 0]
click at [268, 129] on div "Fundación Clínica Shaio 8 Unidades" at bounding box center [242, 132] width 157 height 9
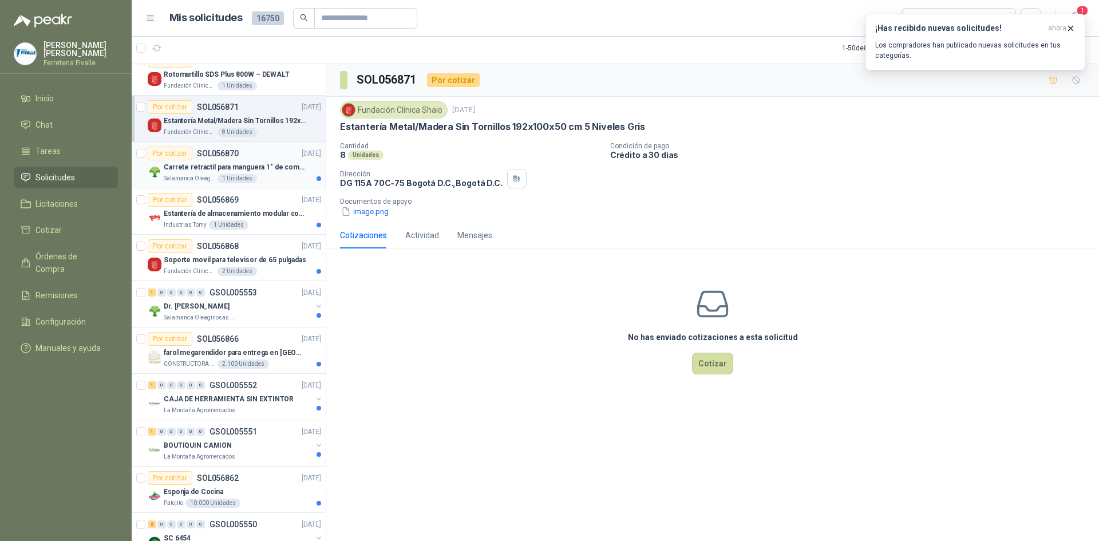
click at [271, 179] on div "Salamanca Oleaginosas SAS 1 Unidades" at bounding box center [242, 178] width 157 height 9
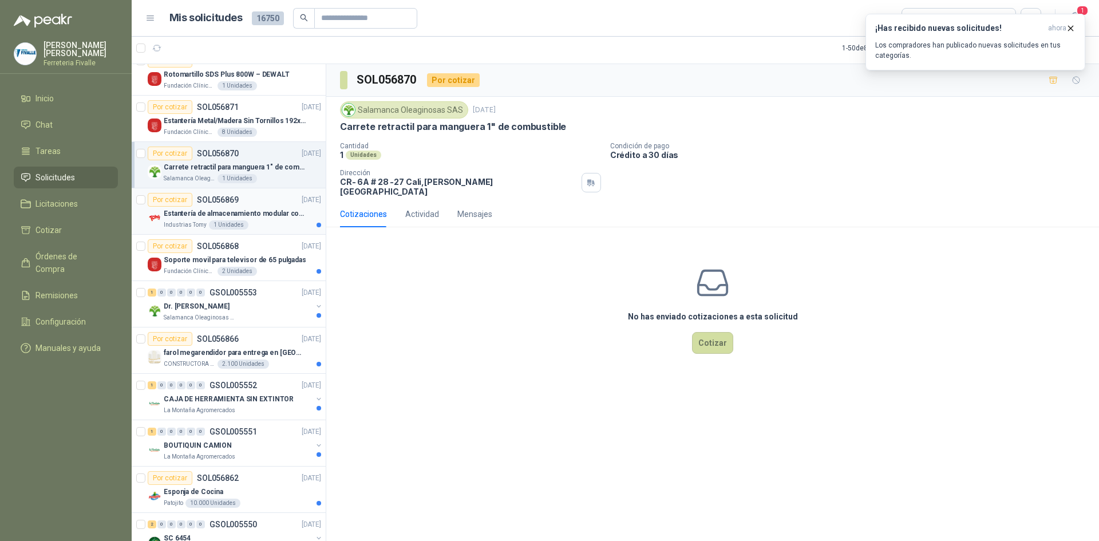
click at [284, 216] on p "Estantería de almacenamiento modular con organizadores abiertos" at bounding box center [235, 213] width 143 height 11
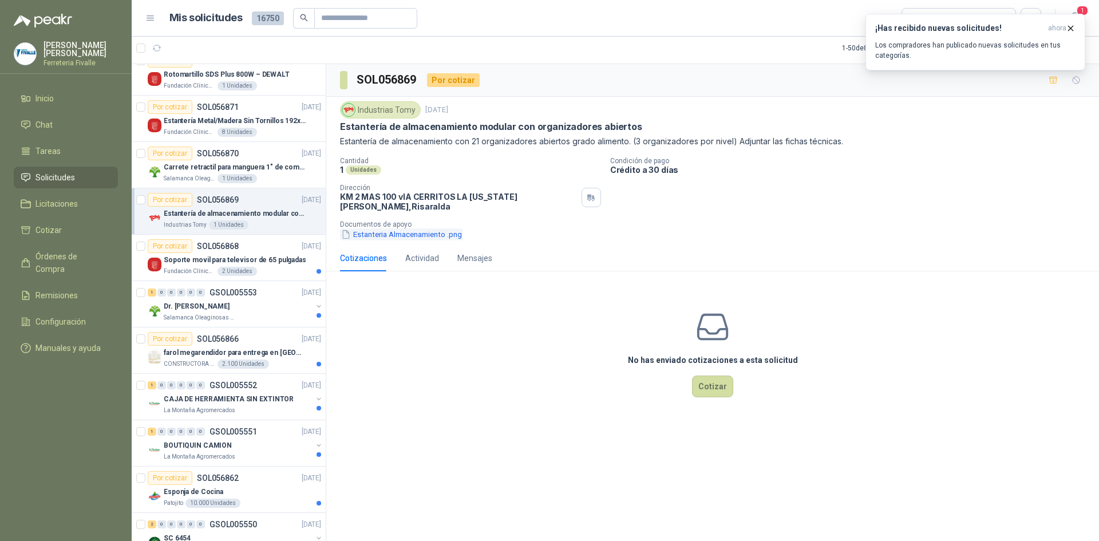
click at [383, 228] on button "Estanteria Almacenamiento .png" at bounding box center [401, 234] width 123 height 12
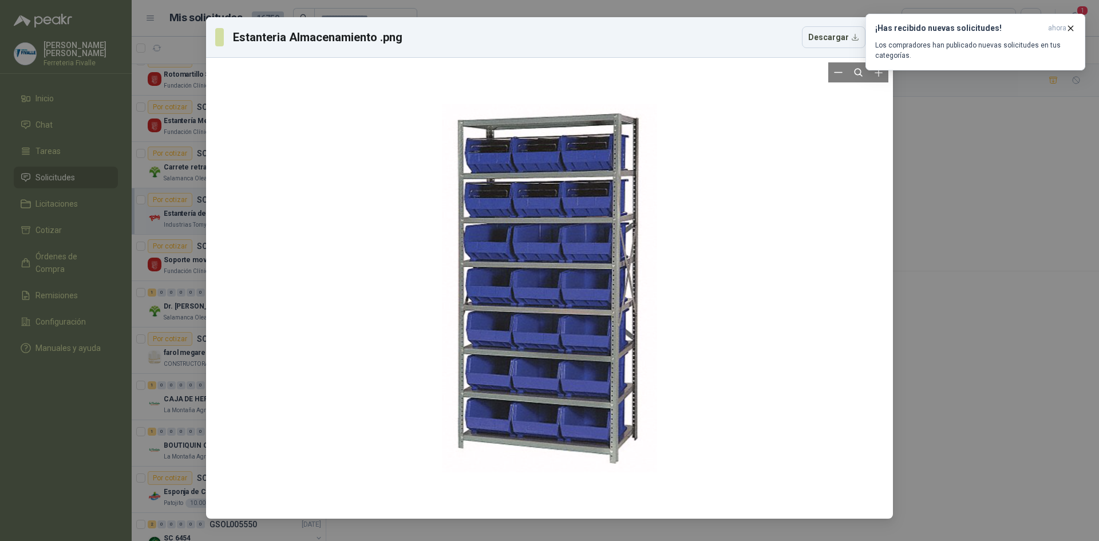
click at [866, 120] on div at bounding box center [550, 288] width 678 height 452
click at [1010, 179] on div "Estanteria Almacenamiento .png Descargar" at bounding box center [549, 270] width 1099 height 541
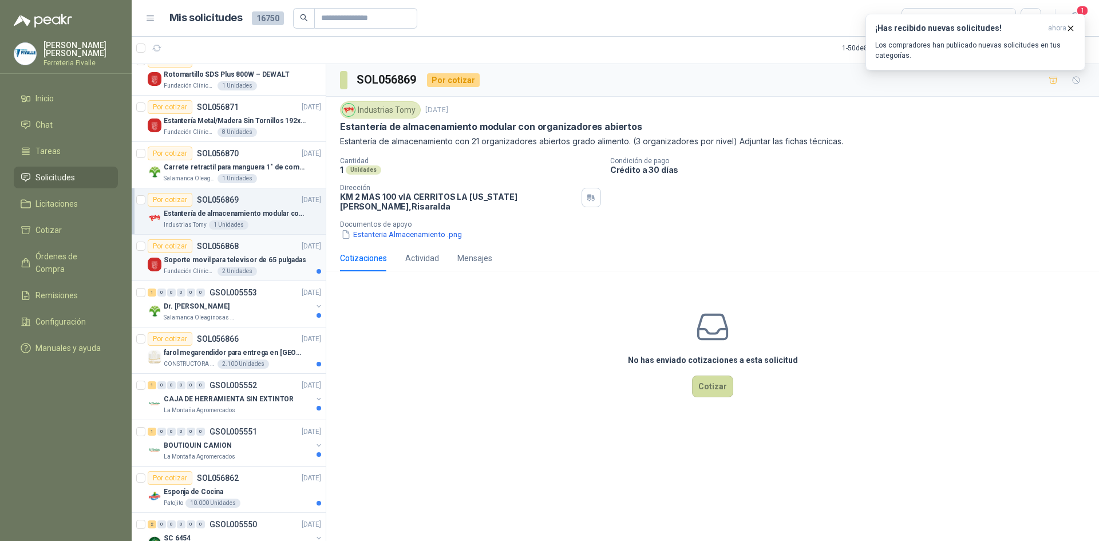
click at [293, 265] on p "Soporte movil para televisor de 65 pulgadas" at bounding box center [235, 260] width 143 height 11
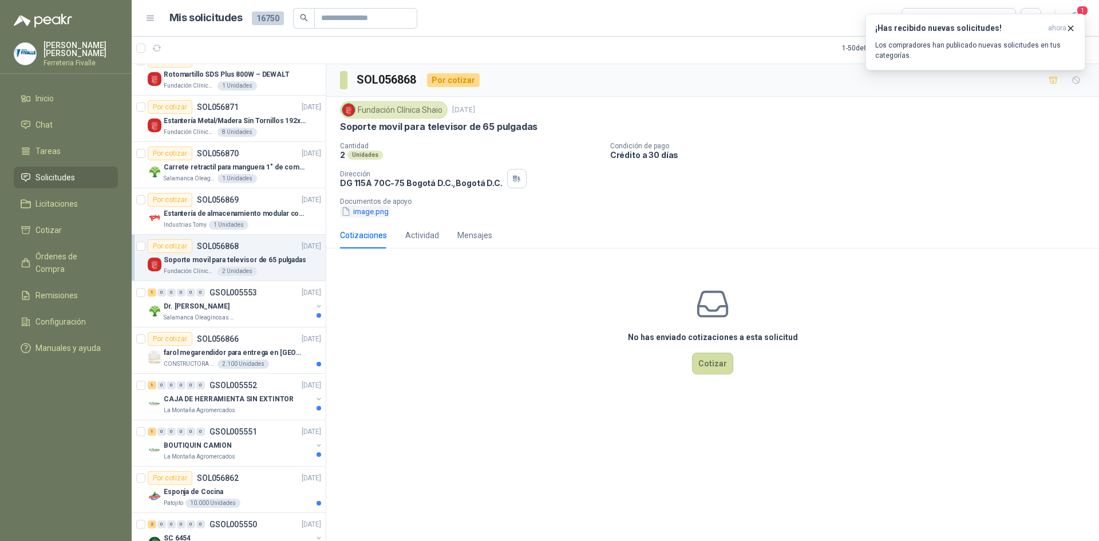
click at [378, 216] on button "image.png" at bounding box center [365, 212] width 50 height 12
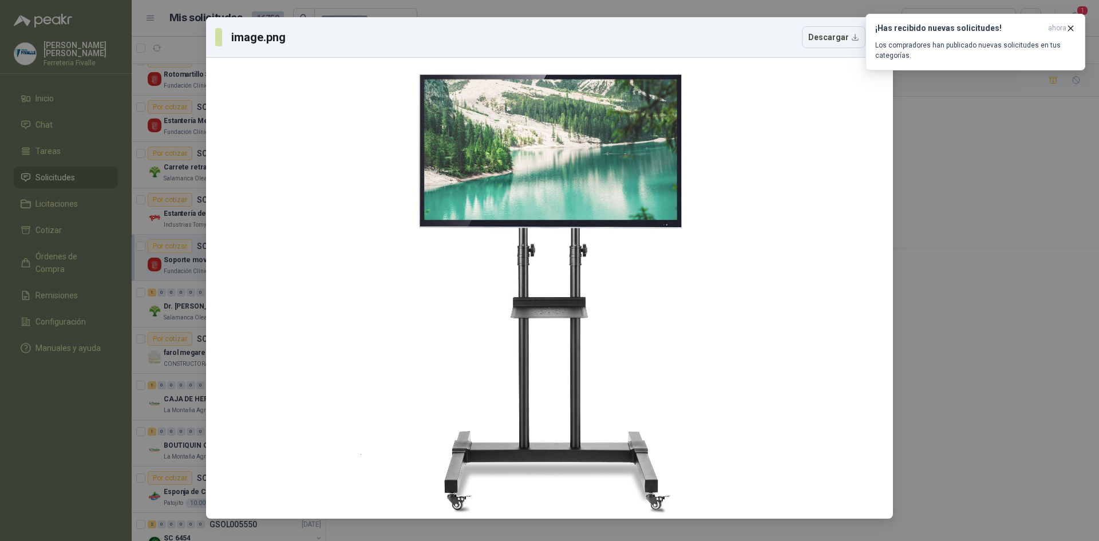
click at [897, 290] on div "image.png Descargar" at bounding box center [549, 270] width 1099 height 541
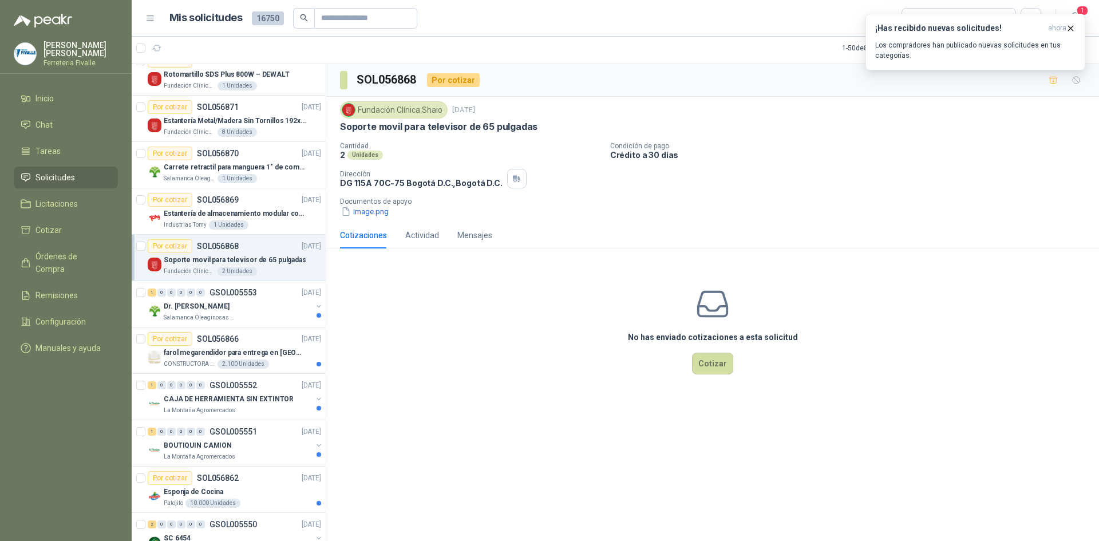
scroll to position [2577, 0]
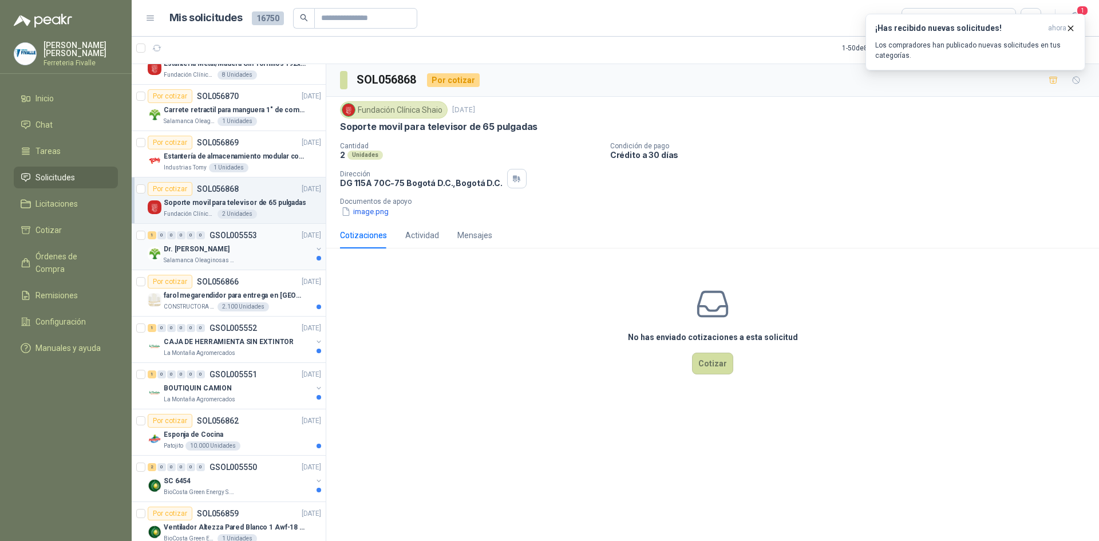
click at [278, 238] on div "1 0 0 0 0 0 GSOL005553 [DATE]" at bounding box center [236, 235] width 176 height 14
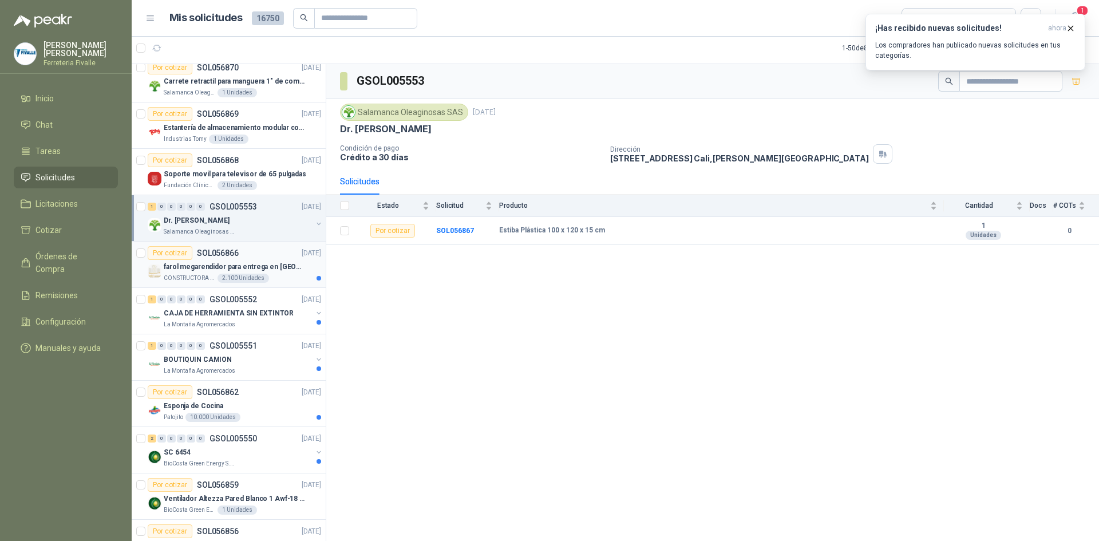
scroll to position [2634, 0]
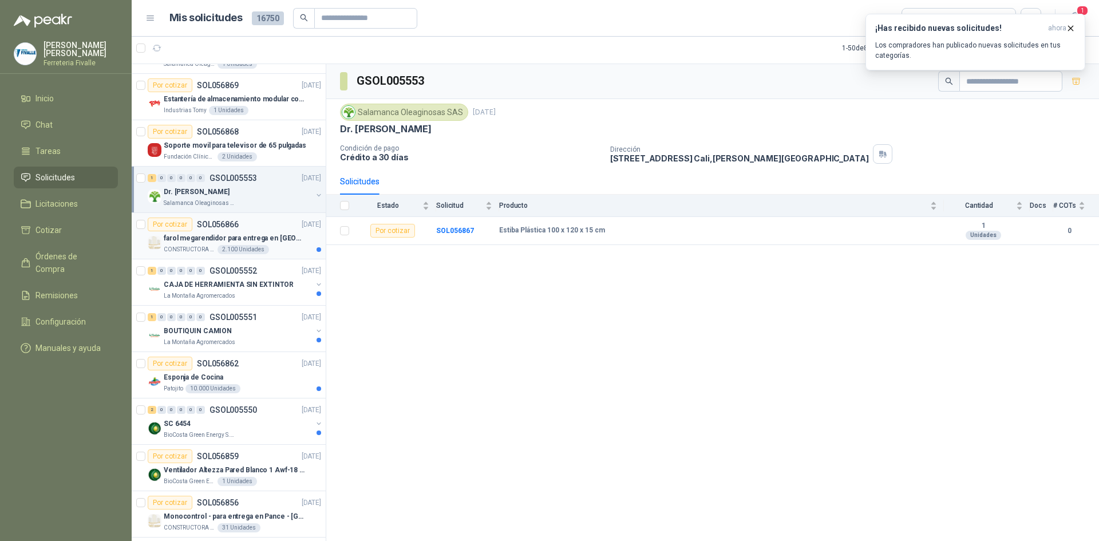
click at [285, 236] on p "farol megarendidor para entrega en [GEOGRAPHIC_DATA]" at bounding box center [235, 238] width 143 height 11
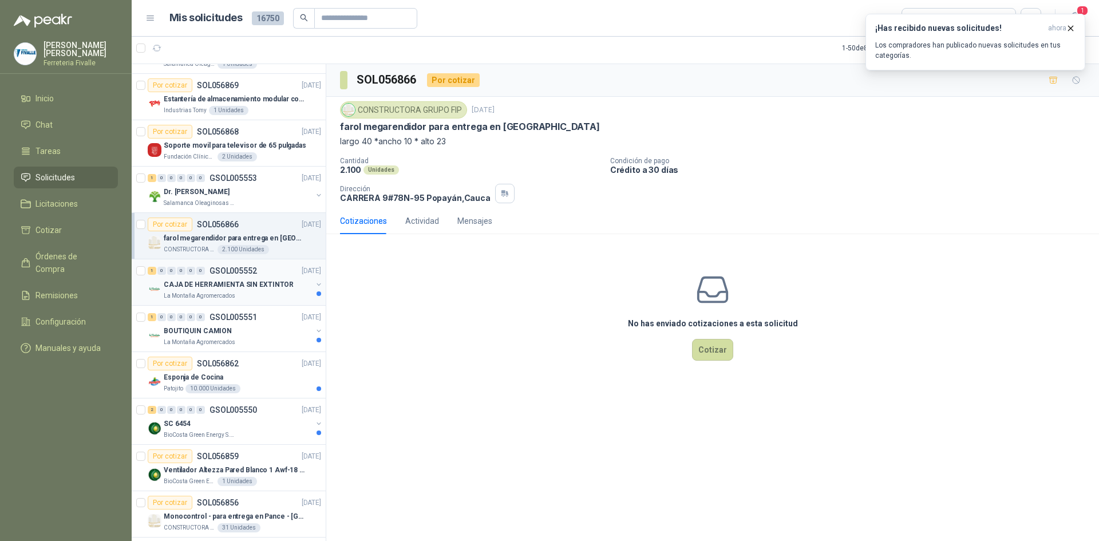
click at [269, 295] on div "La Montaña Agromercados" at bounding box center [238, 295] width 148 height 9
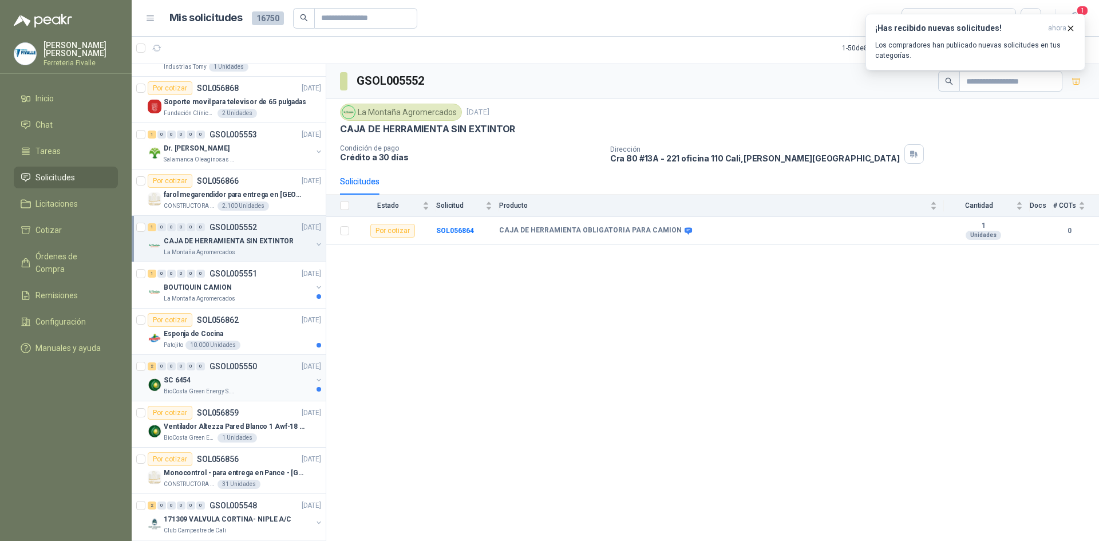
scroll to position [2748, 0]
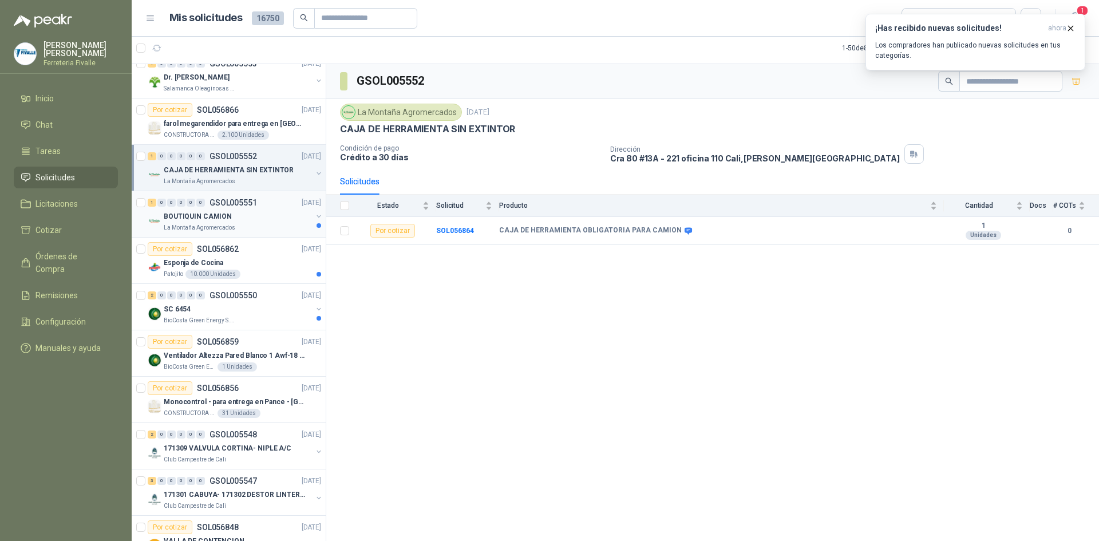
click at [252, 212] on div "BOUTIQUIN CAMION" at bounding box center [238, 217] width 148 height 14
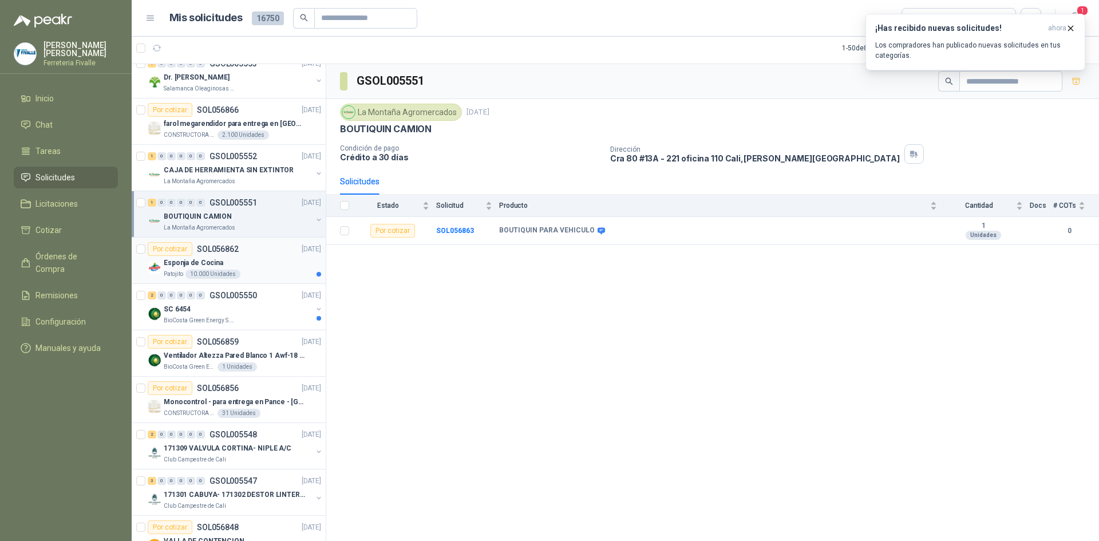
click at [293, 271] on div "Patojito 10.000 Unidades" at bounding box center [242, 274] width 157 height 9
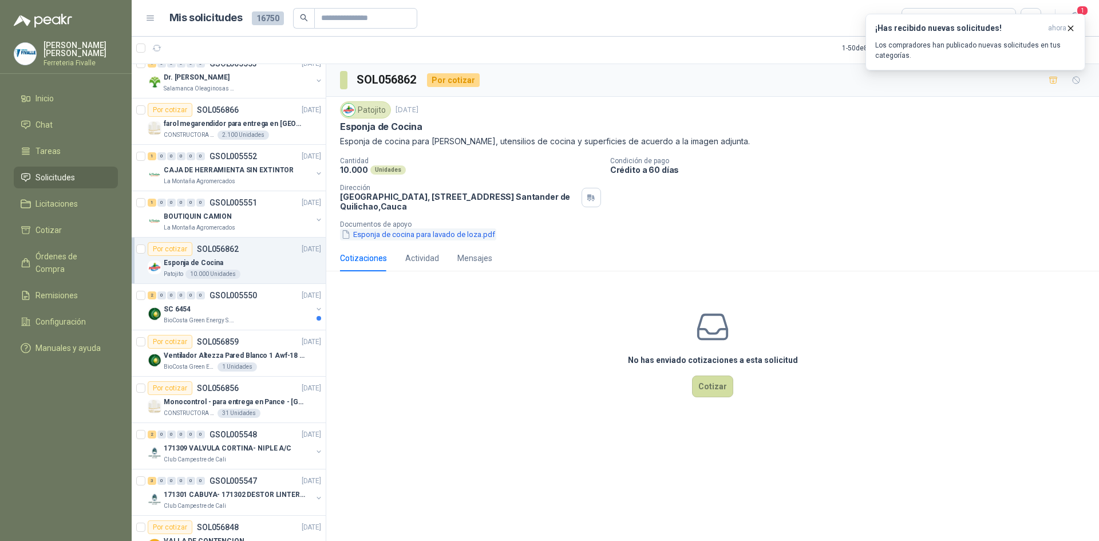
click at [388, 230] on button "Esponja de cocina para lavado de loza.pdf" at bounding box center [418, 234] width 156 height 12
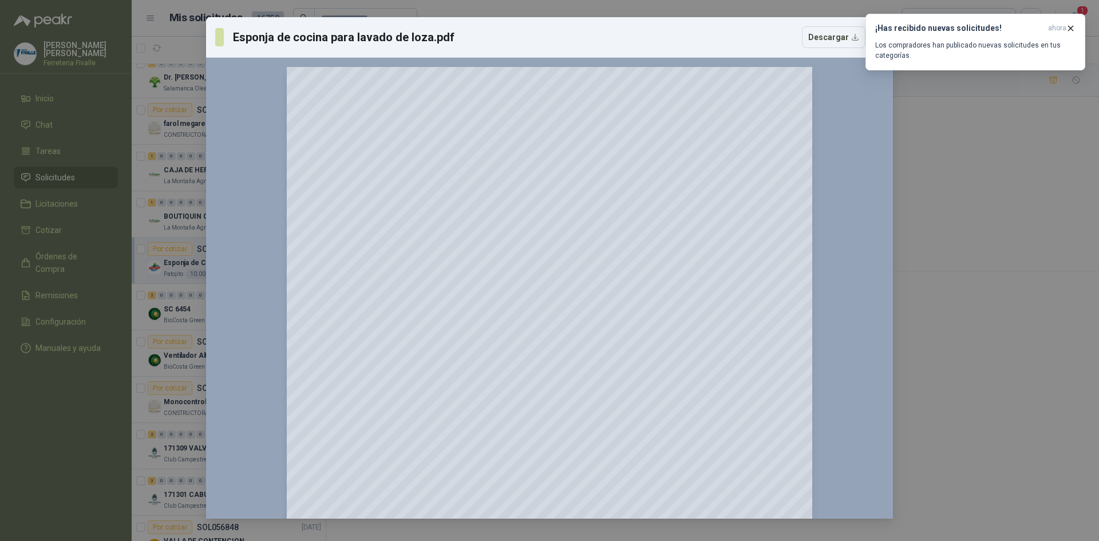
click at [927, 132] on div "Esponja de cocina para [PERSON_NAME].pdf Descargar 150 %" at bounding box center [549, 270] width 1099 height 541
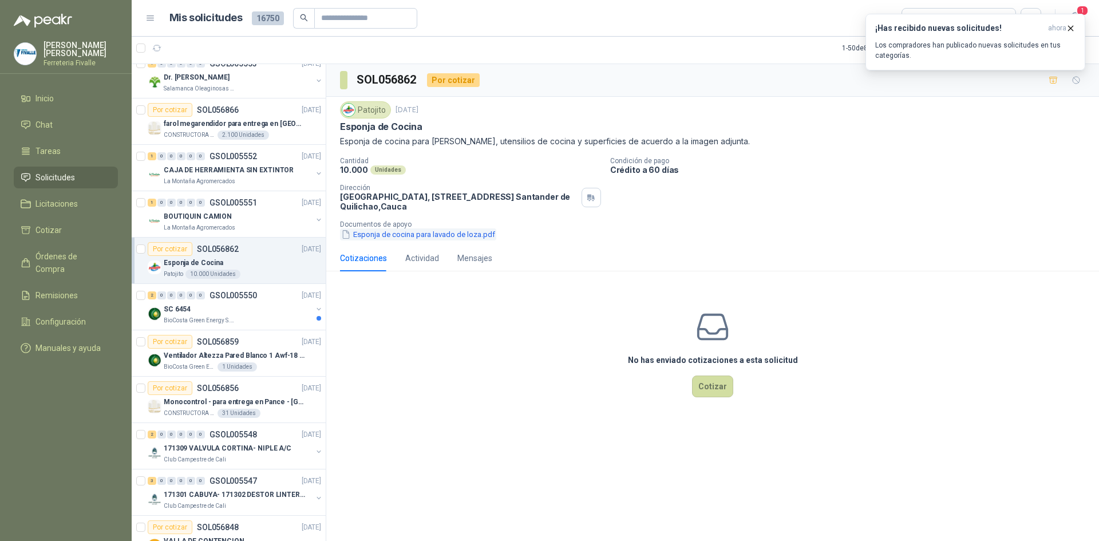
click at [409, 238] on button "Esponja de cocina para lavado de loza.pdf" at bounding box center [418, 234] width 156 height 12
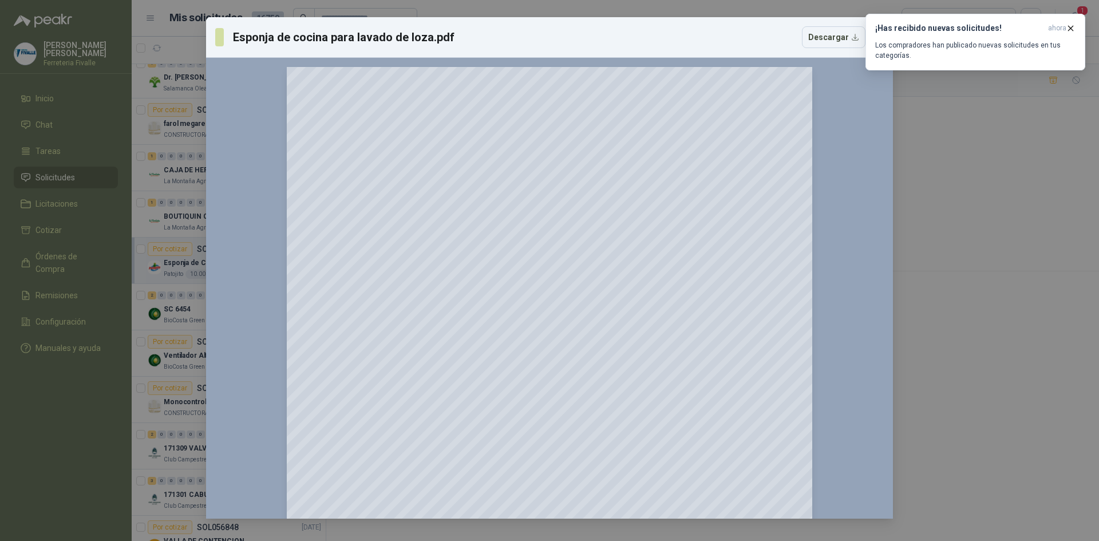
click at [949, 125] on div "Esponja de cocina para [PERSON_NAME].pdf Descargar 150 %" at bounding box center [549, 270] width 1099 height 541
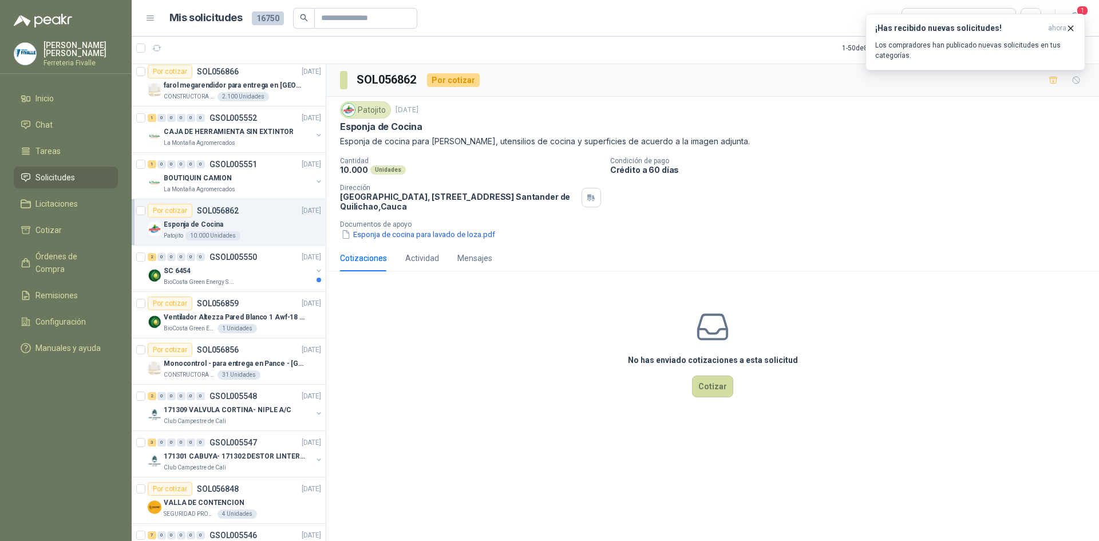
scroll to position [2806, 0]
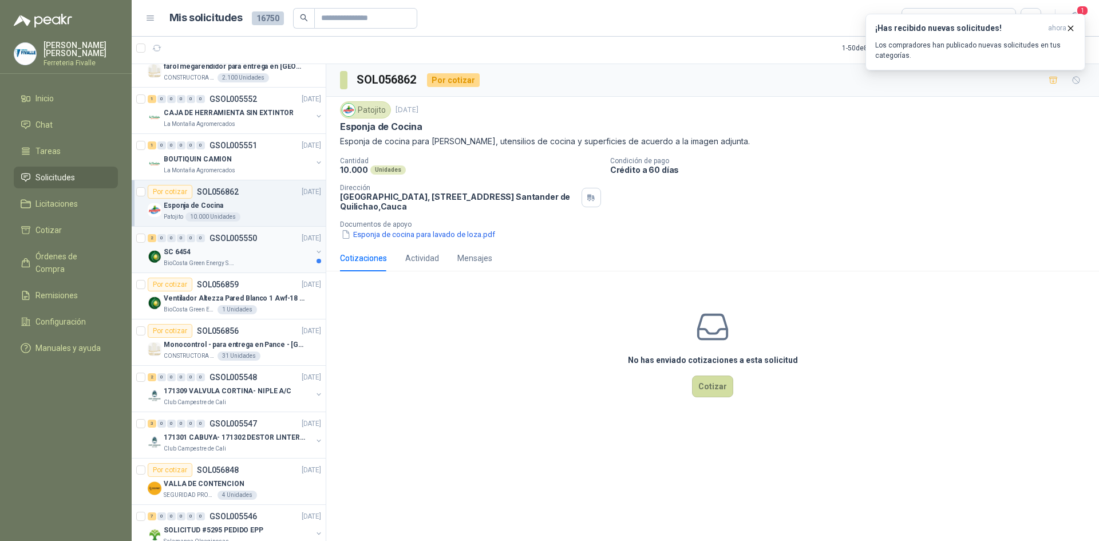
click at [269, 258] on div "SC 6454" at bounding box center [238, 252] width 148 height 14
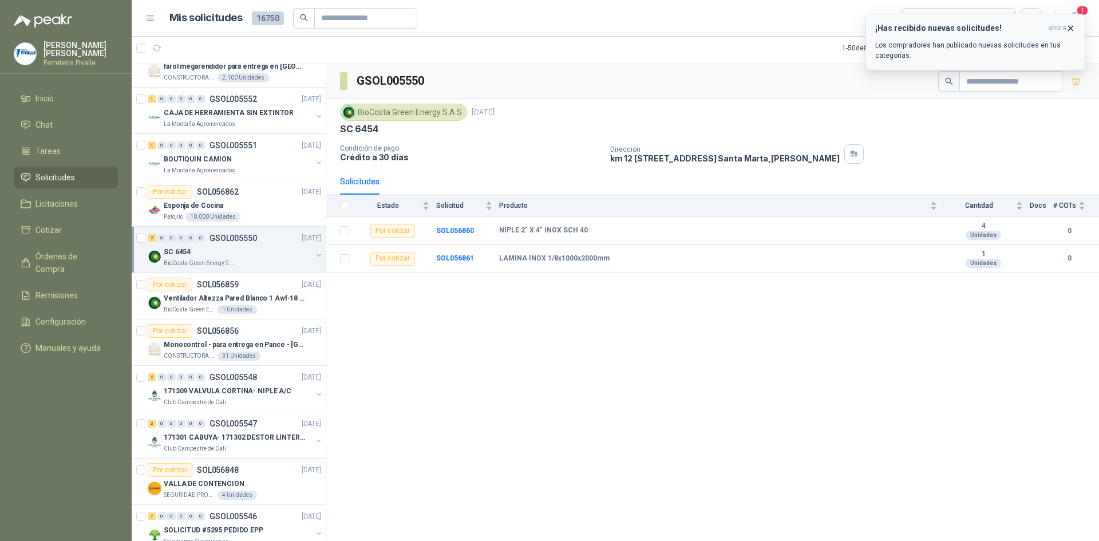
click at [1071, 26] on icon "button" at bounding box center [1071, 28] width 10 height 10
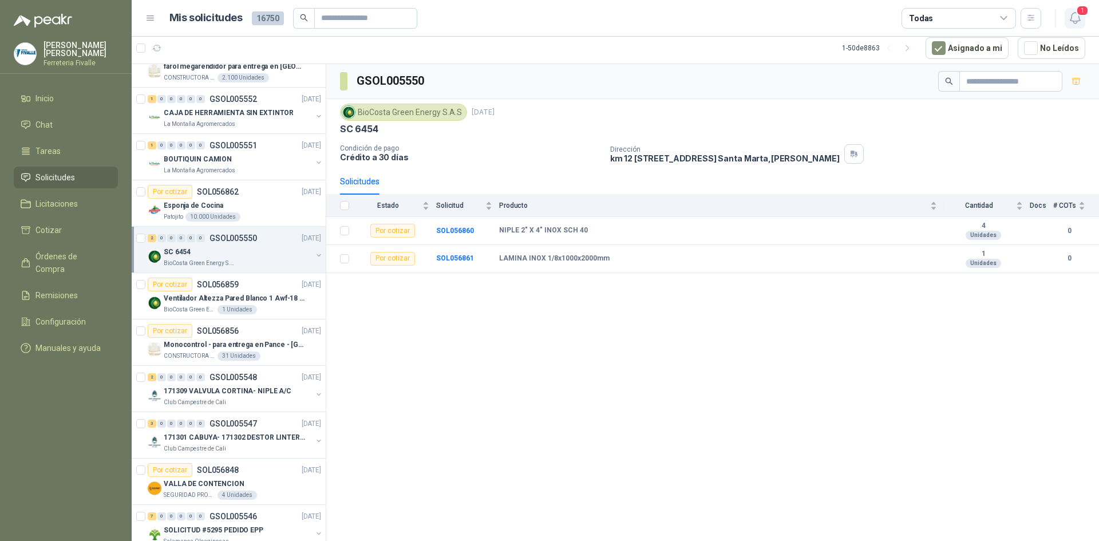
click at [1071, 16] on icon "button" at bounding box center [1075, 18] width 10 height 11
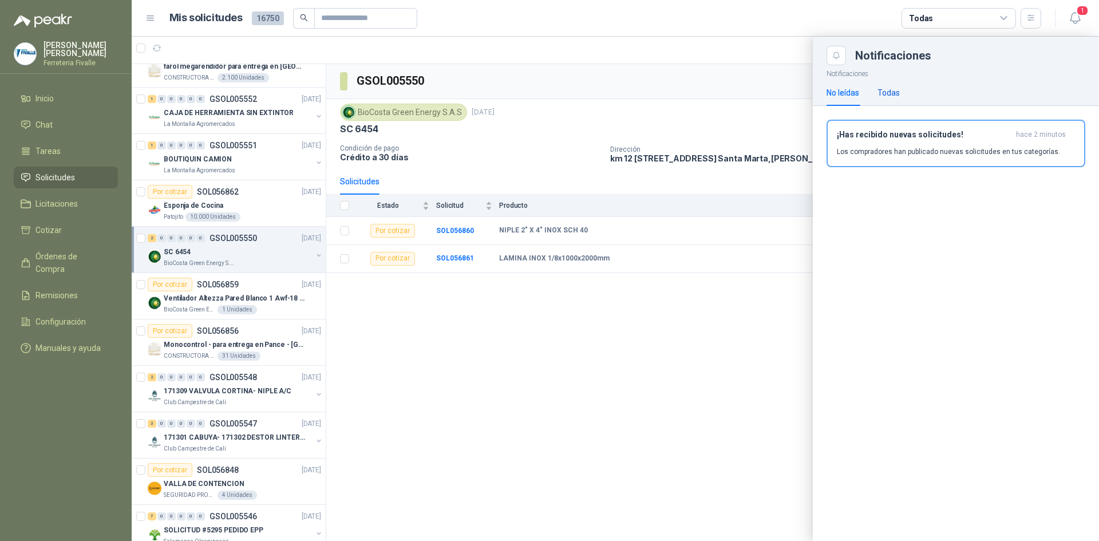
click at [886, 94] on div "Todas" at bounding box center [889, 92] width 22 height 13
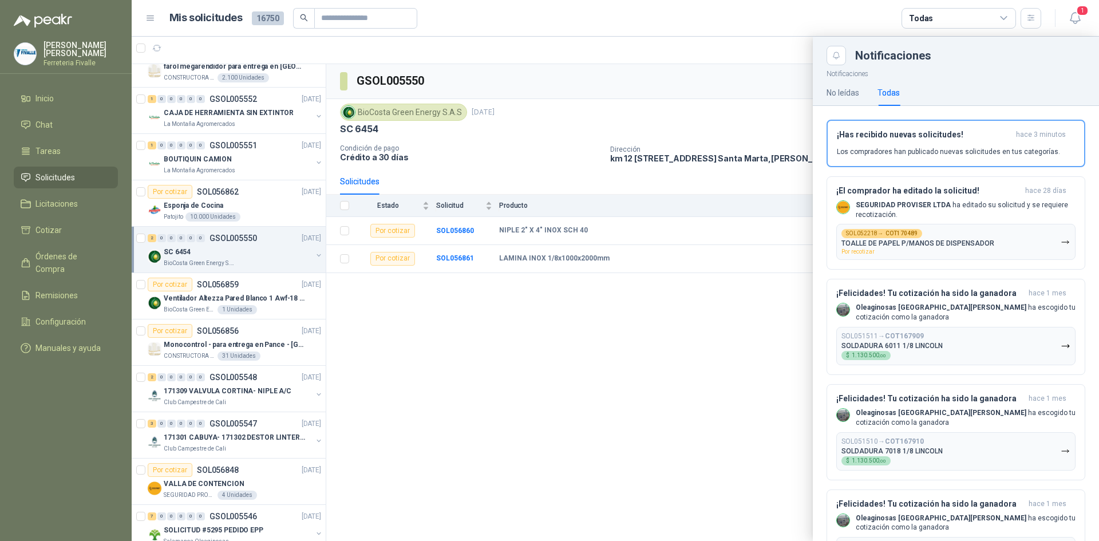
click at [721, 88] on div at bounding box center [616, 289] width 968 height 504
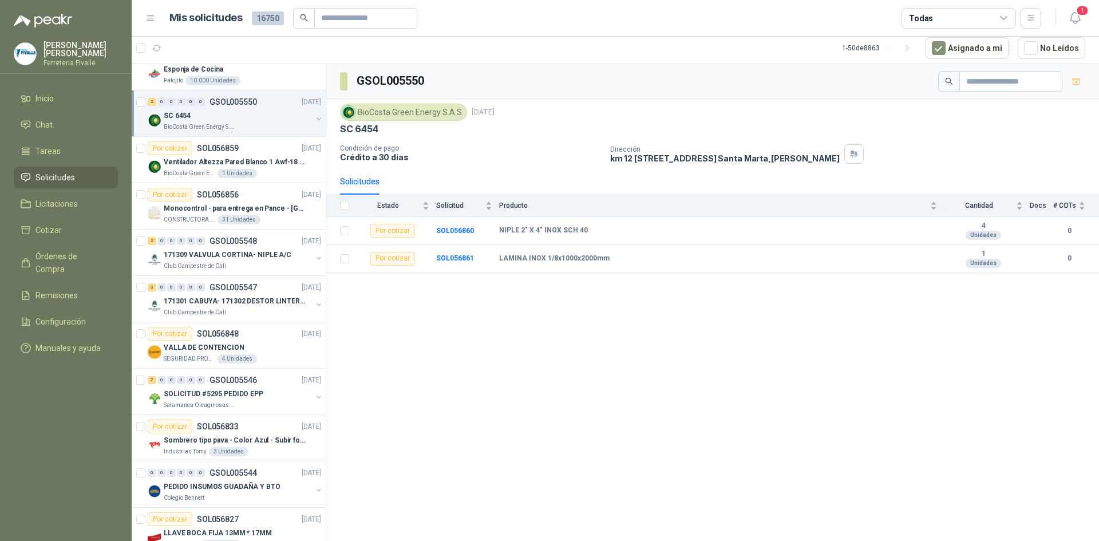
scroll to position [2863, 0]
